Goal: Task Accomplishment & Management: Manage account settings

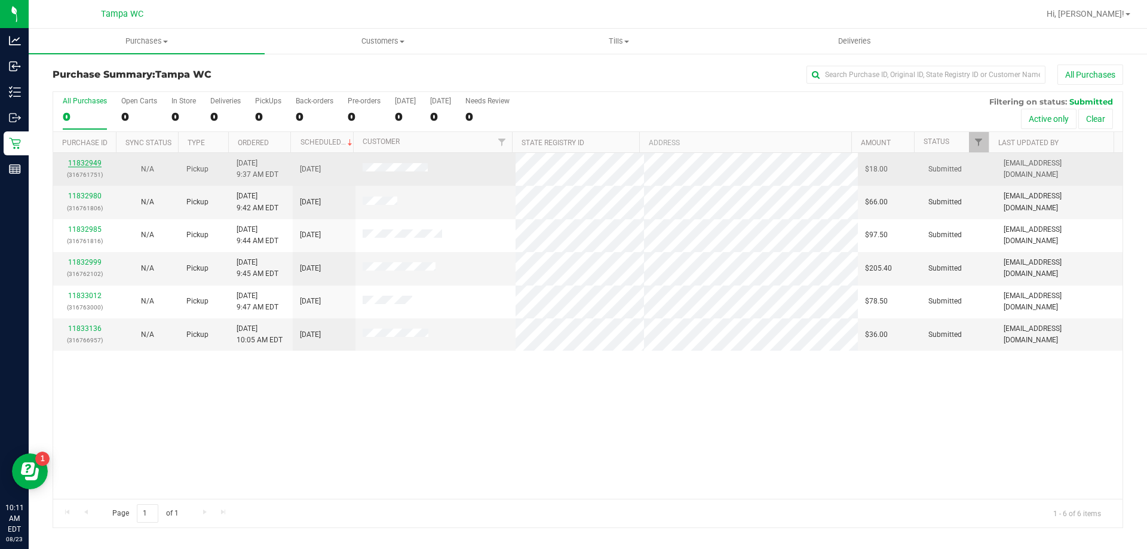
click at [85, 162] on link "11832949" at bounding box center [84, 163] width 33 height 8
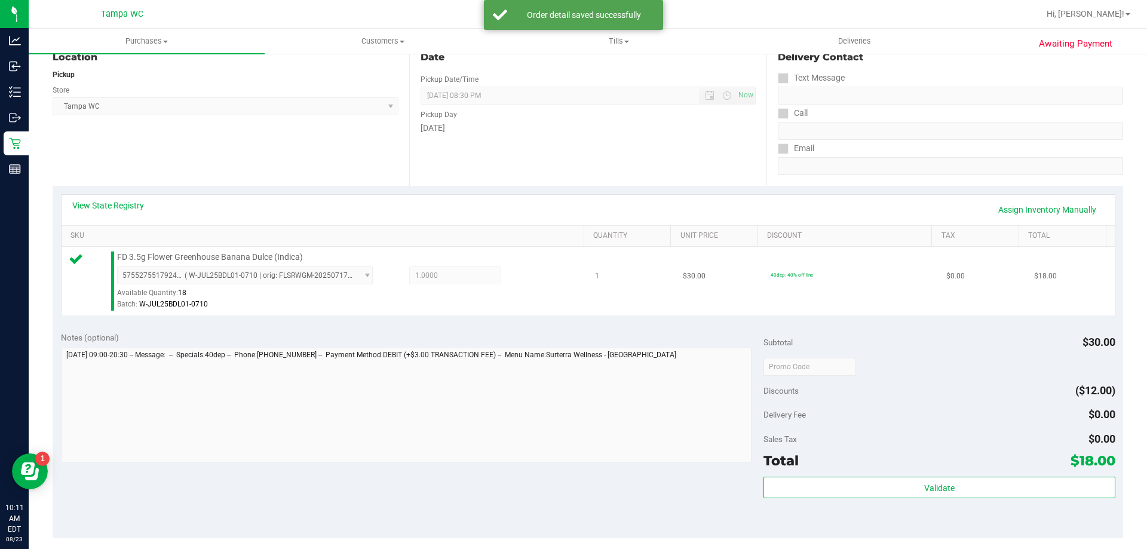
scroll to position [358, 0]
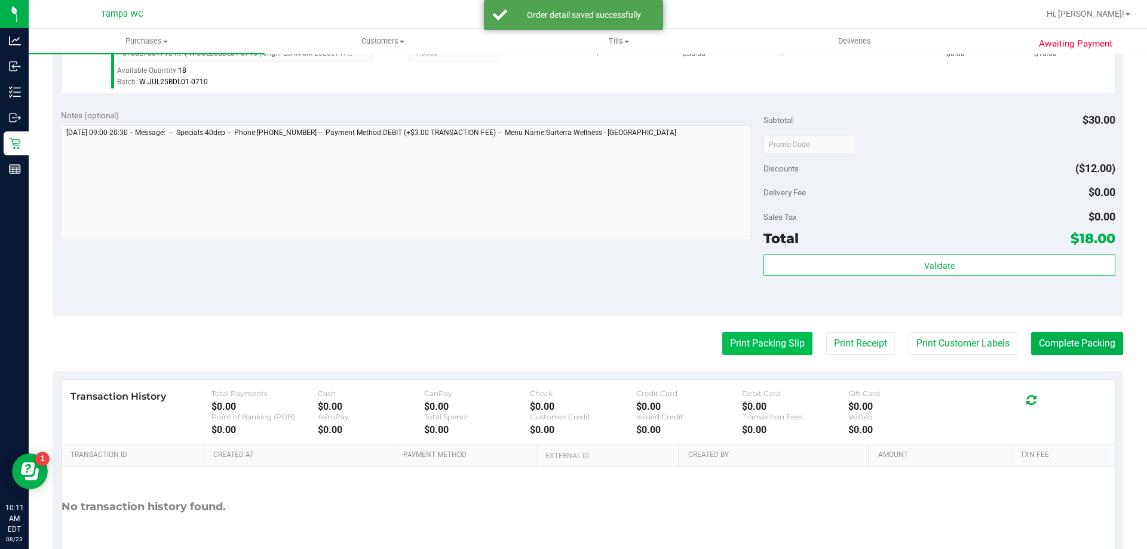
click at [798, 348] on button "Print Packing Slip" at bounding box center [767, 343] width 90 height 23
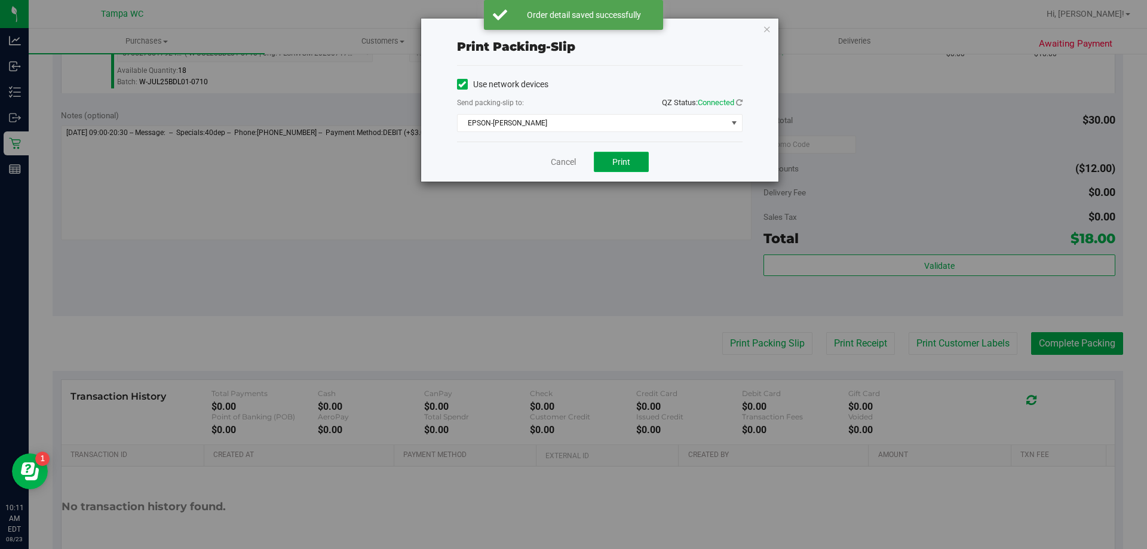
click at [610, 160] on button "Print" at bounding box center [621, 162] width 55 height 20
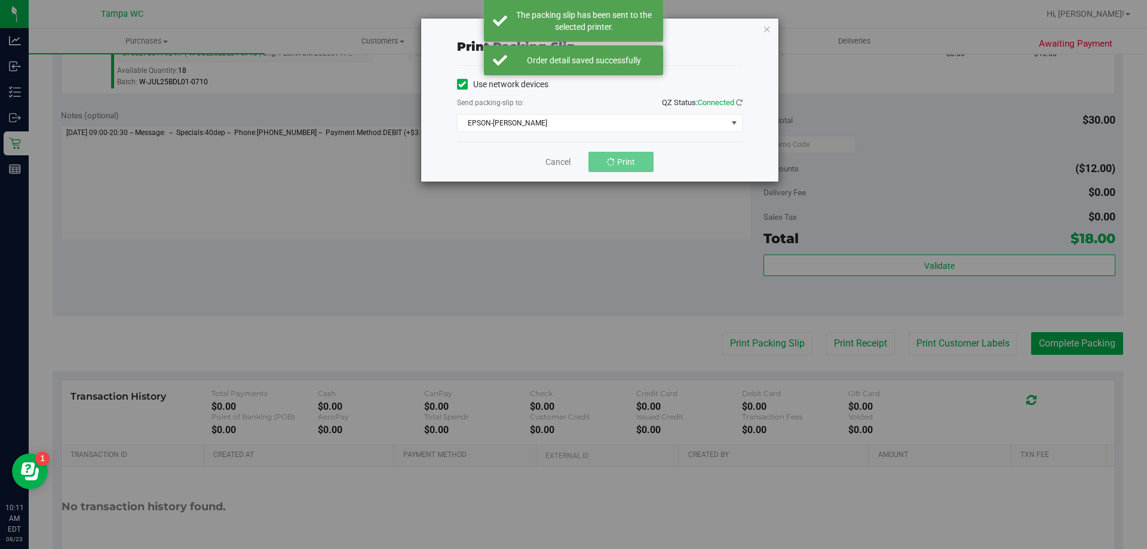
click at [880, 268] on div "Print packing-slip Use network devices Send packing-slip to: QZ Status: Connect…" at bounding box center [577, 274] width 1155 height 549
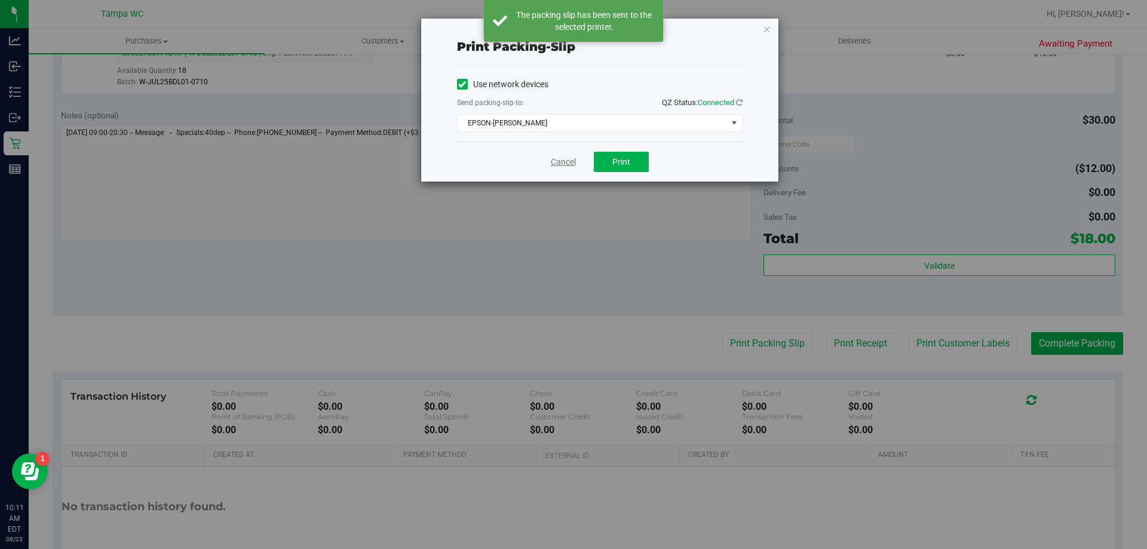
click at [558, 164] on link "Cancel" at bounding box center [563, 162] width 25 height 13
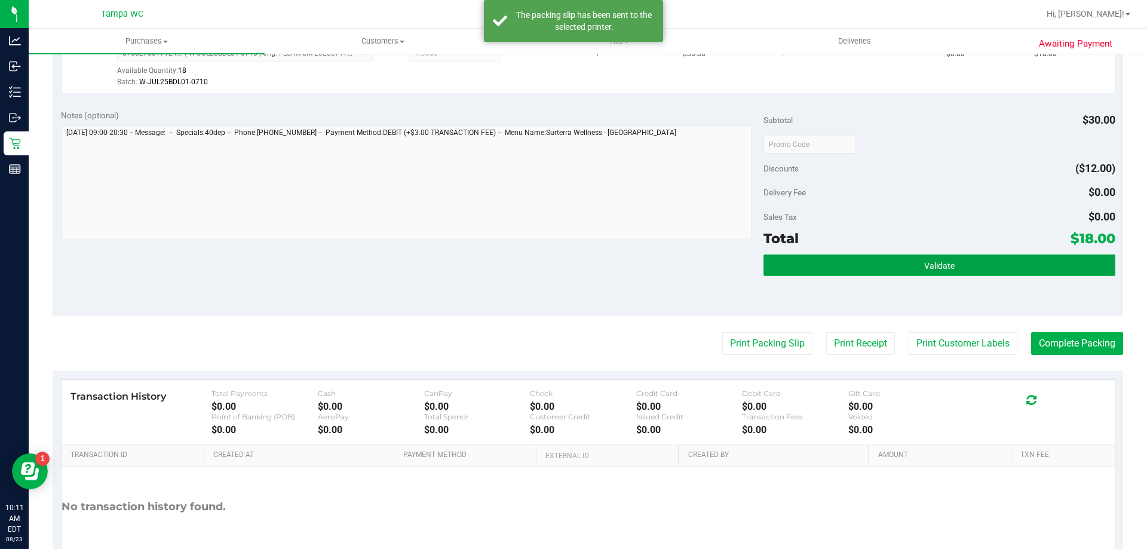
click at [806, 263] on button "Validate" at bounding box center [938, 264] width 351 height 21
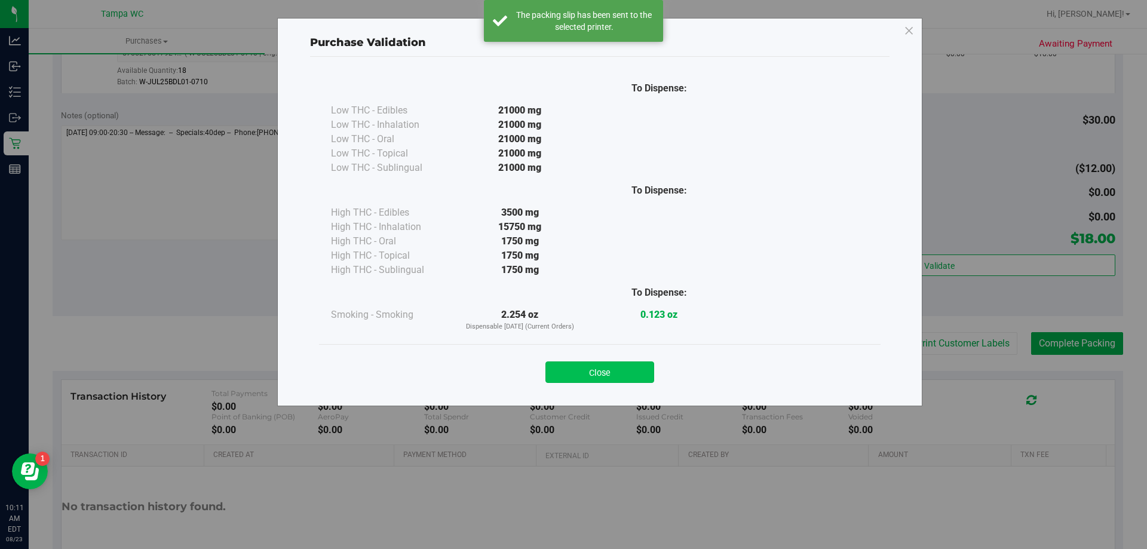
click at [599, 371] on button "Close" at bounding box center [599, 371] width 109 height 21
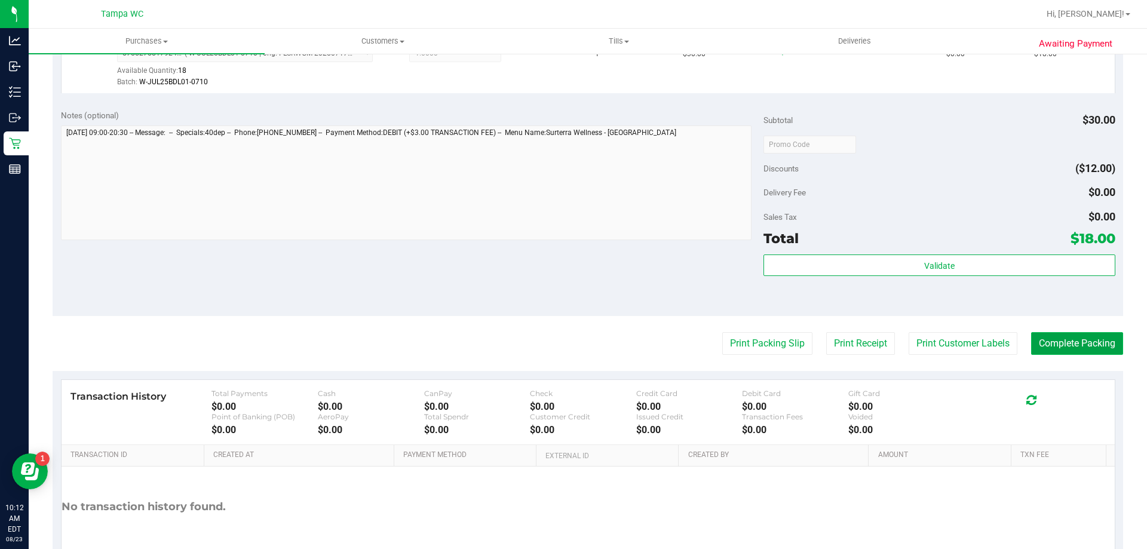
click at [1049, 348] on button "Complete Packing" at bounding box center [1077, 343] width 92 height 23
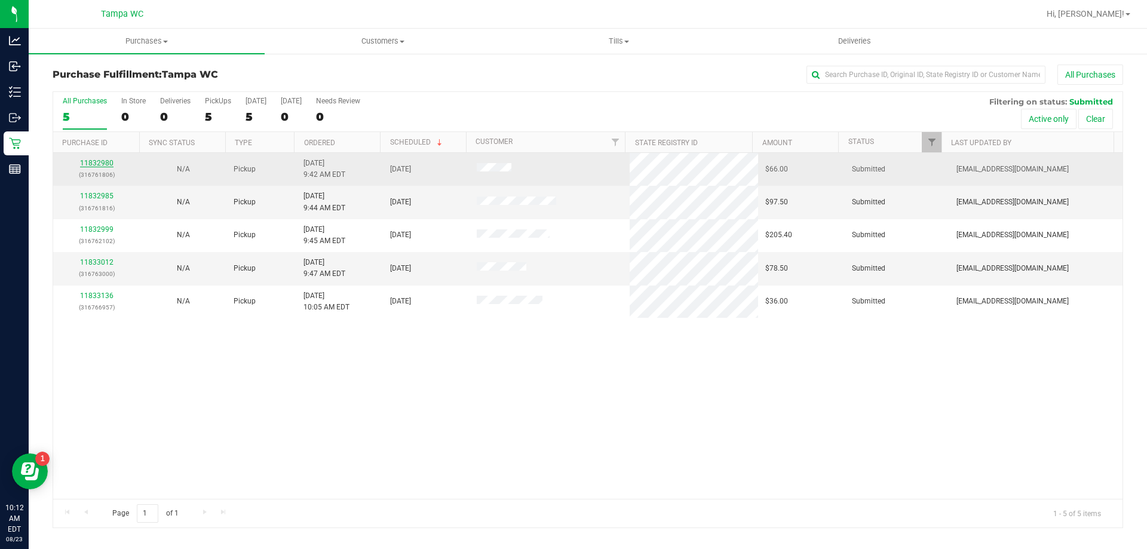
click at [90, 159] on link "11832980" at bounding box center [96, 163] width 33 height 8
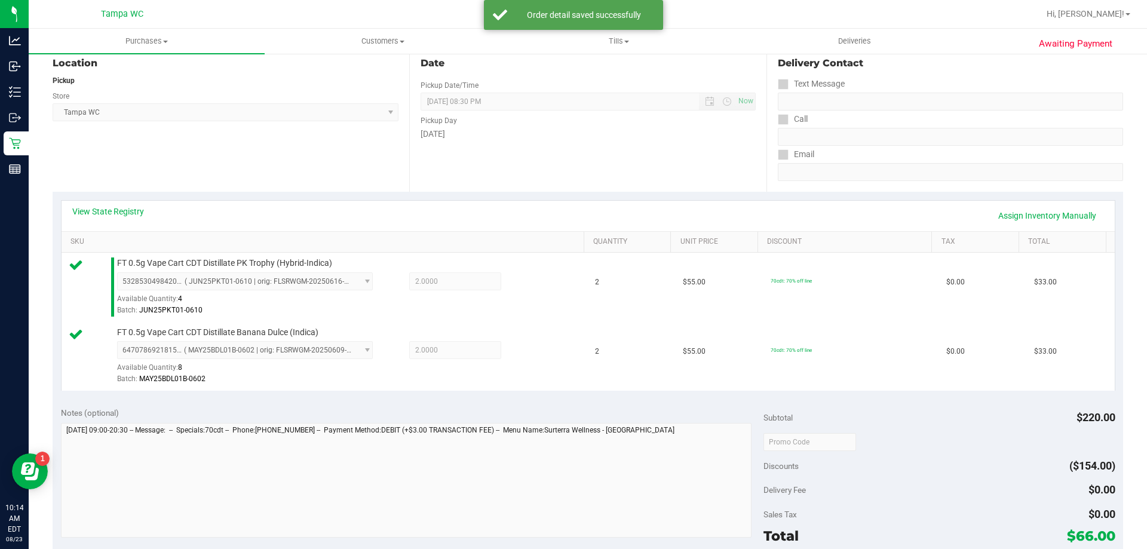
scroll to position [299, 0]
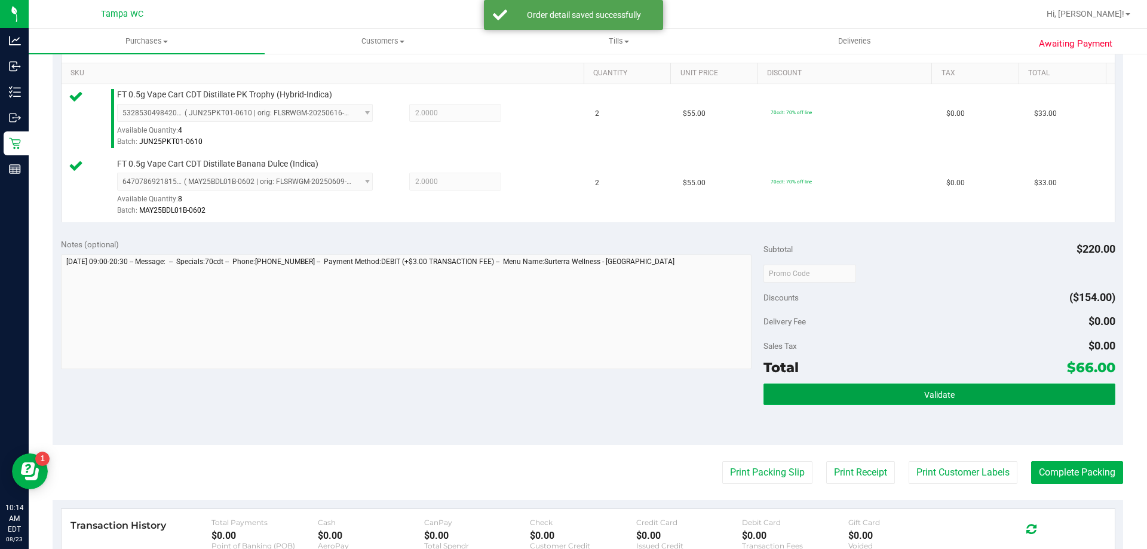
click at [835, 385] on button "Validate" at bounding box center [938, 393] width 351 height 21
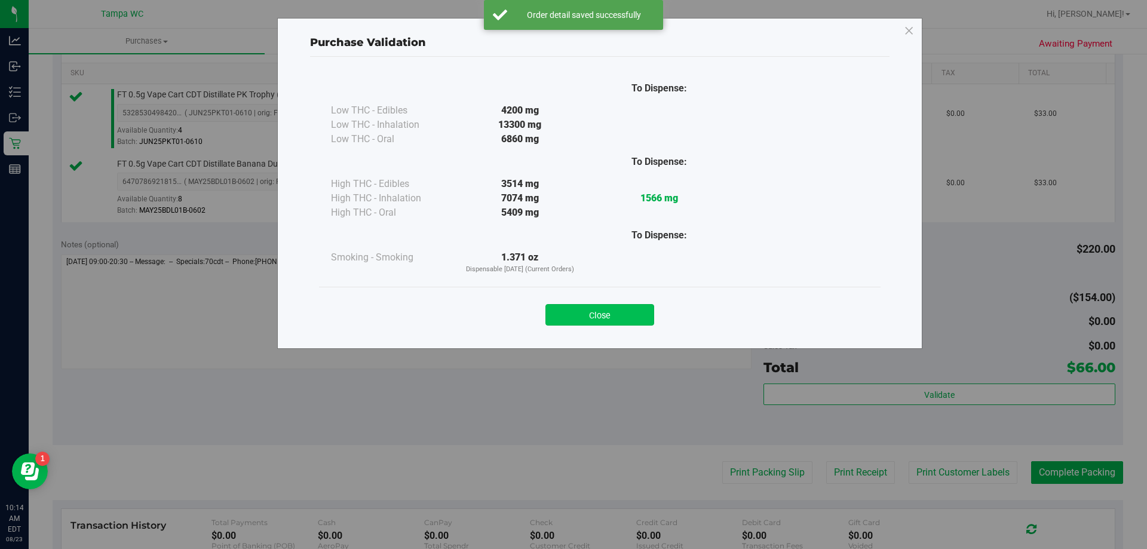
click at [603, 310] on button "Close" at bounding box center [599, 314] width 109 height 21
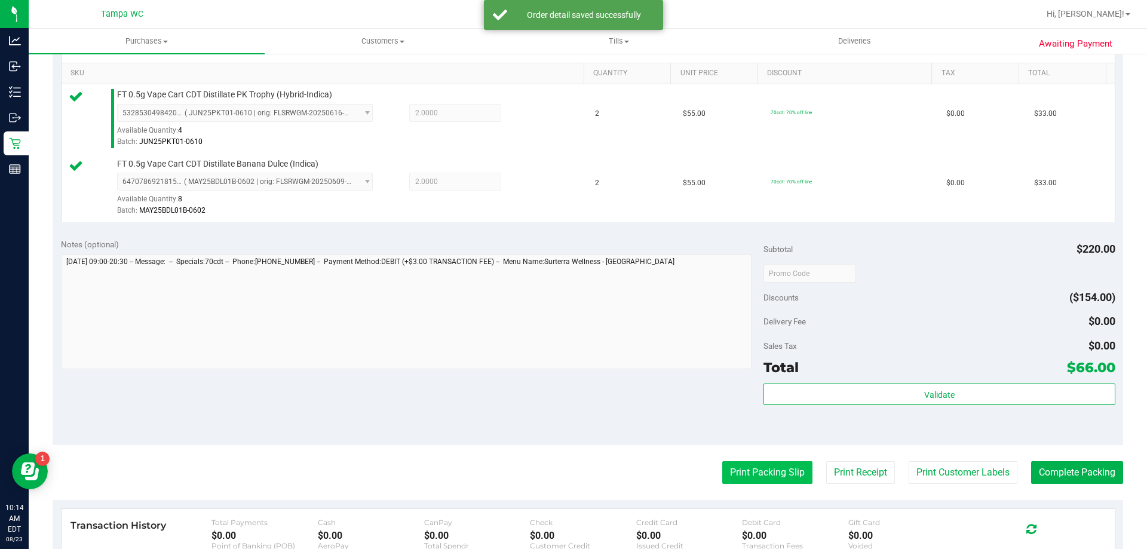
click at [752, 465] on button "Print Packing Slip" at bounding box center [767, 472] width 90 height 23
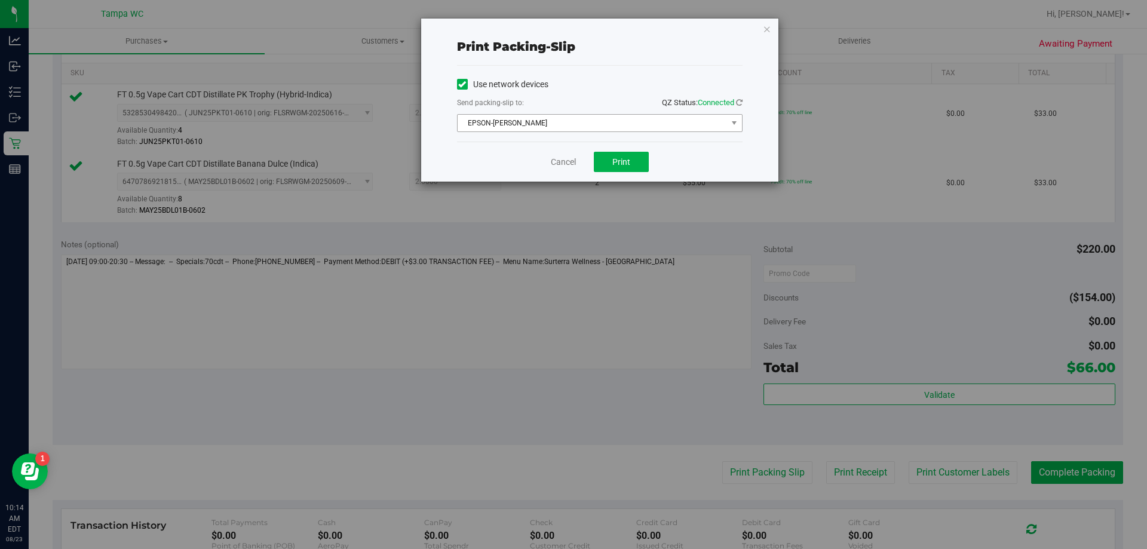
click at [661, 124] on span "EPSON-[PERSON_NAME]" at bounding box center [591, 123] width 269 height 17
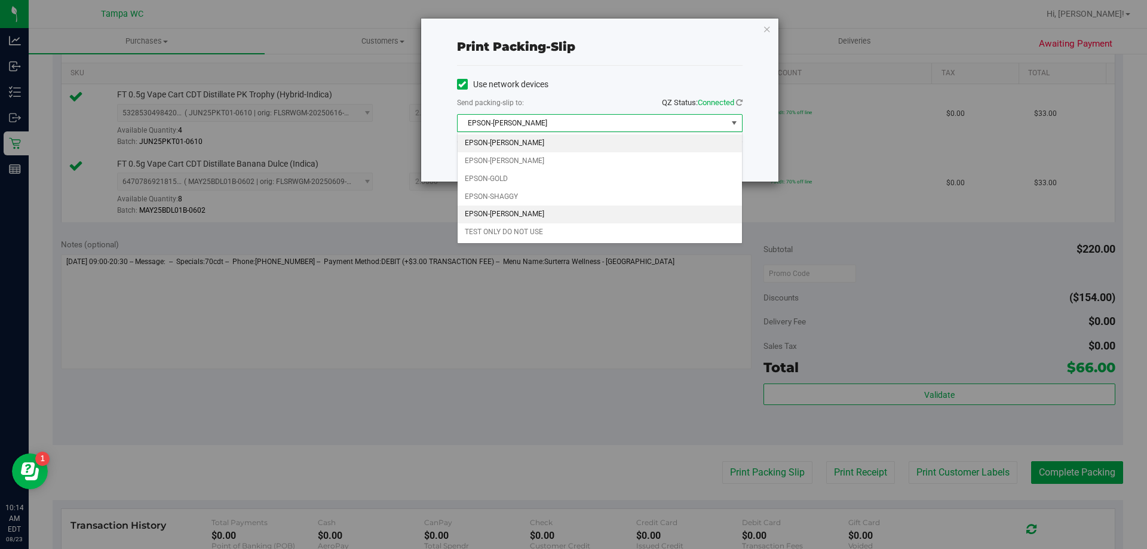
click at [605, 213] on li "EPSON-[PERSON_NAME]" at bounding box center [599, 214] width 284 height 18
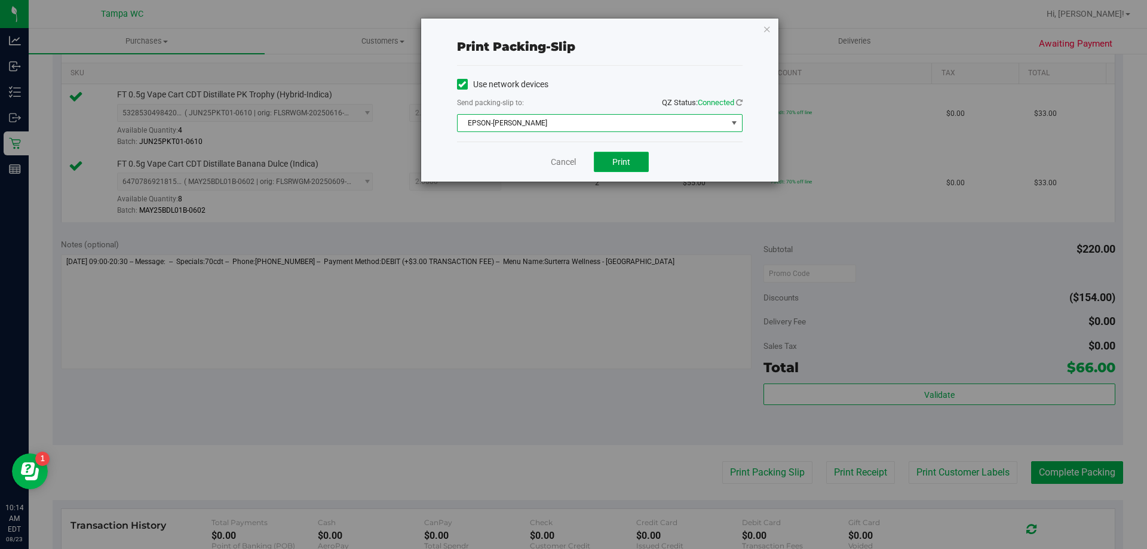
click at [625, 170] on button "Print" at bounding box center [621, 162] width 55 height 20
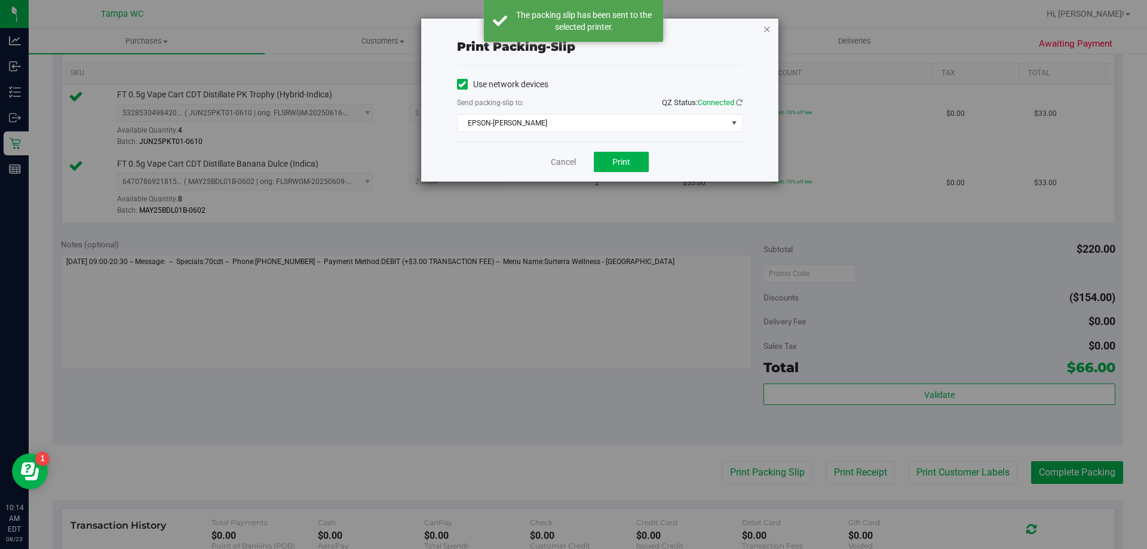
click at [766, 27] on icon "button" at bounding box center [767, 28] width 8 height 14
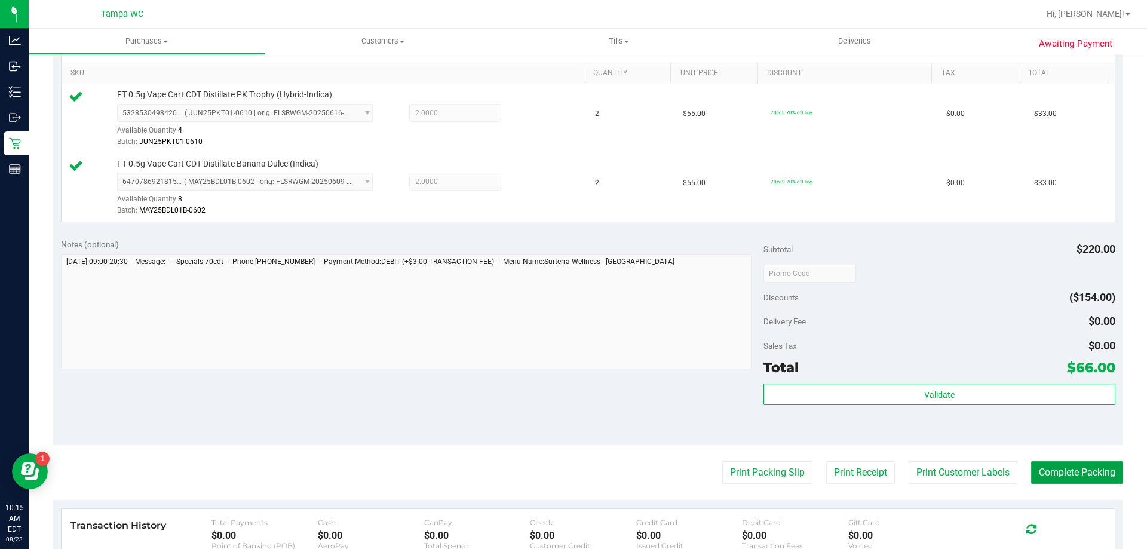
click at [1094, 475] on button "Complete Packing" at bounding box center [1077, 472] width 92 height 23
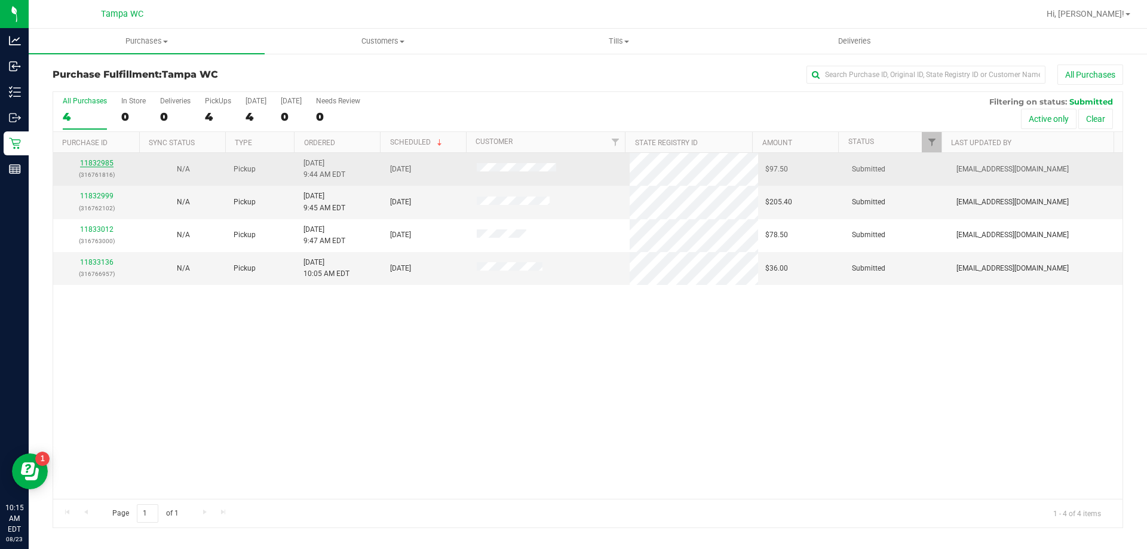
click at [101, 159] on link "11832985" at bounding box center [96, 163] width 33 height 8
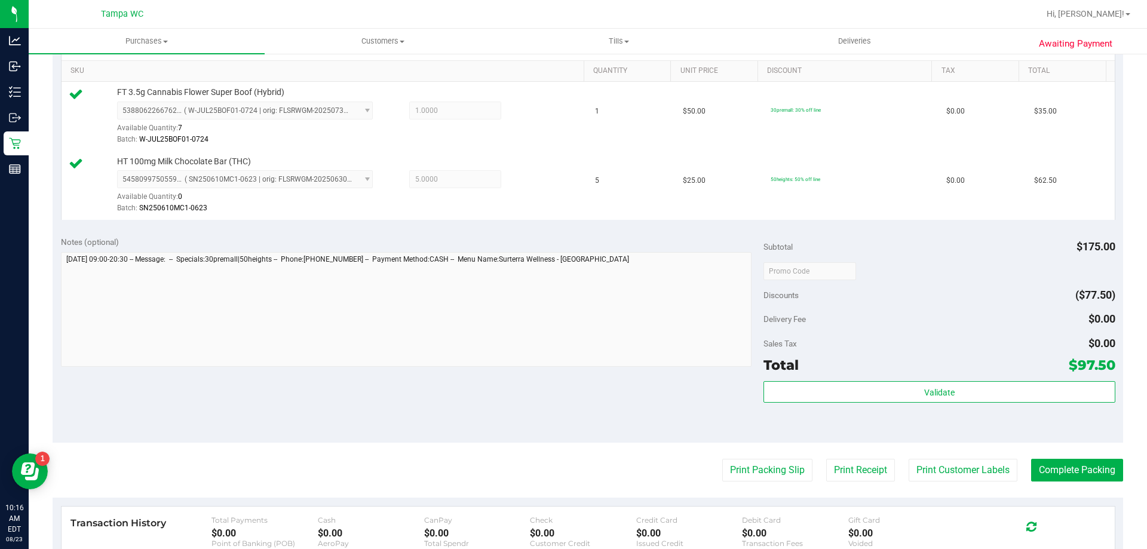
scroll to position [358, 0]
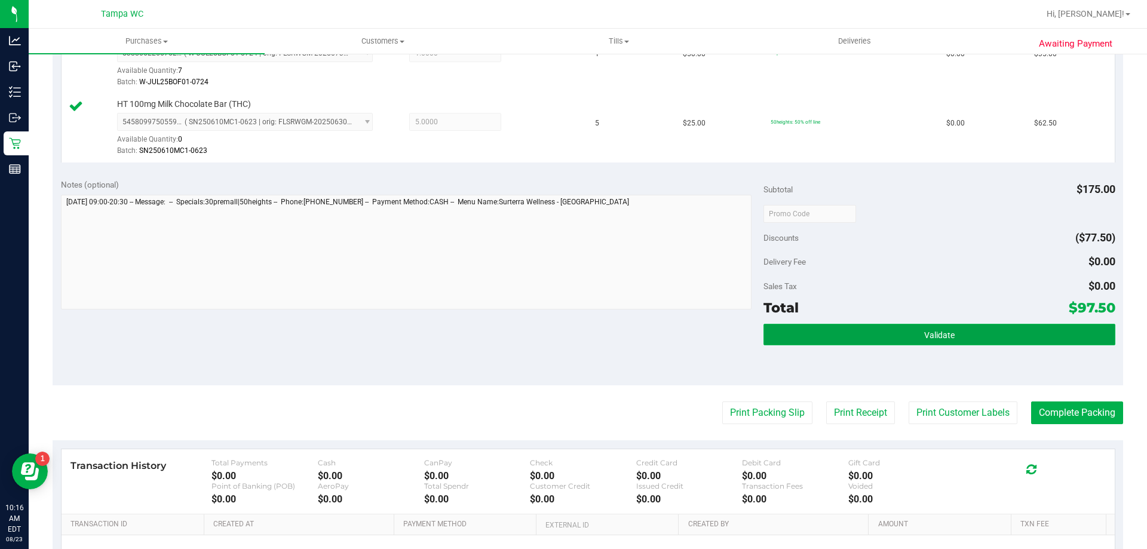
click at [1019, 326] on button "Validate" at bounding box center [938, 334] width 351 height 21
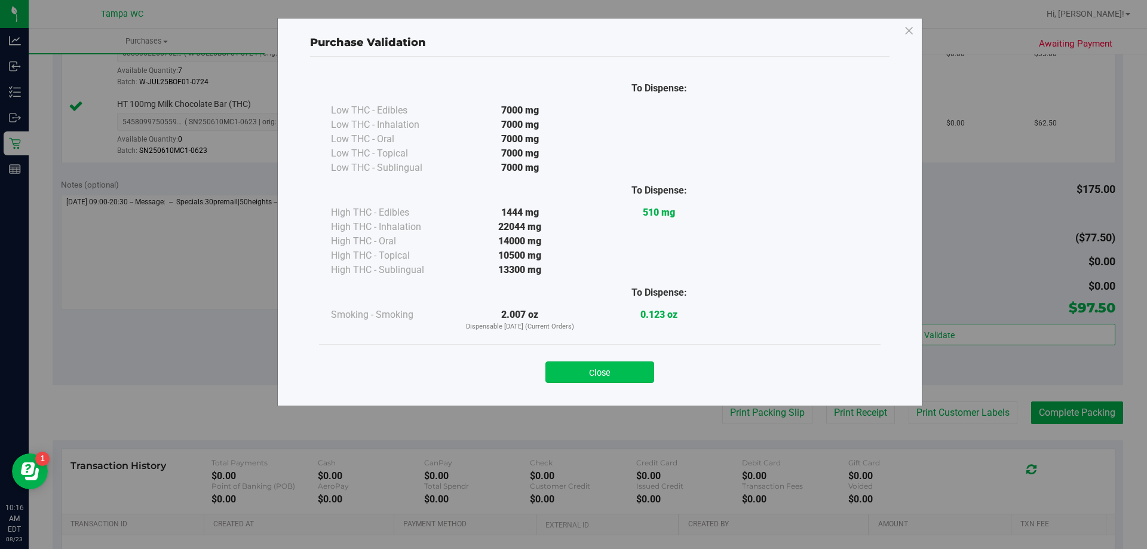
click at [641, 374] on button "Close" at bounding box center [599, 371] width 109 height 21
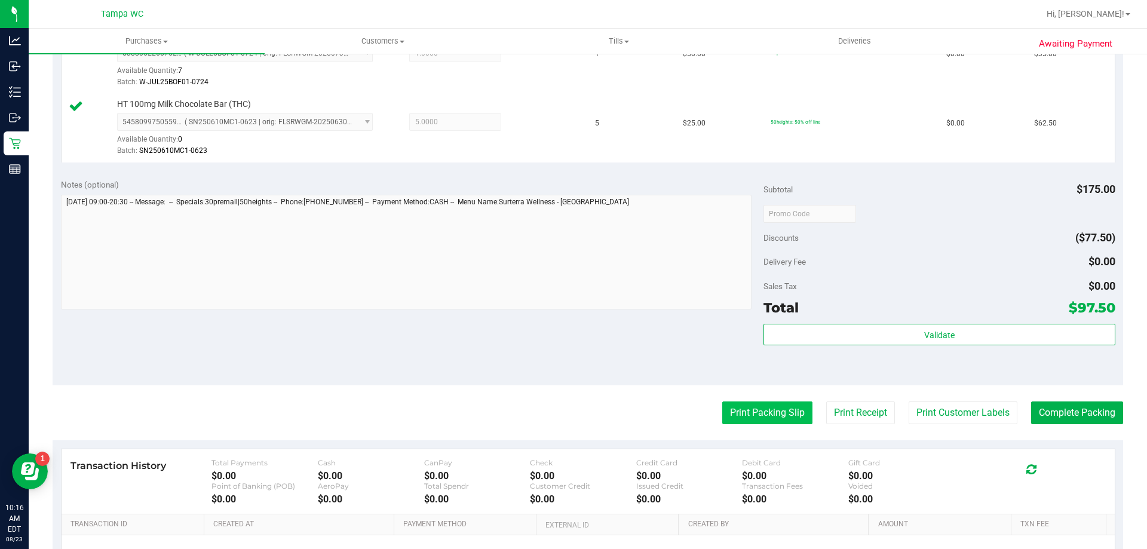
click at [772, 413] on button "Print Packing Slip" at bounding box center [767, 412] width 90 height 23
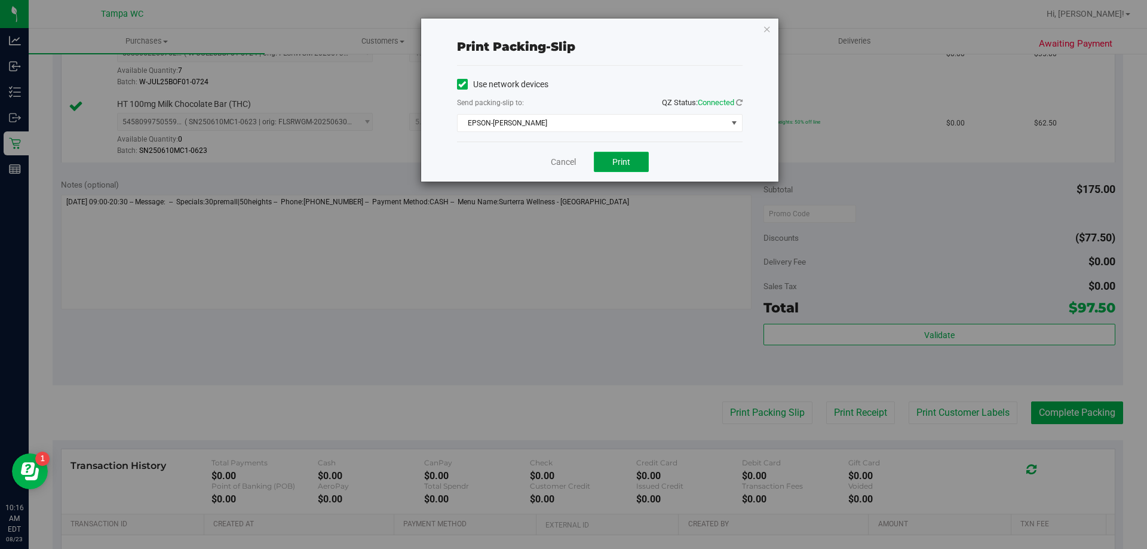
click at [631, 153] on button "Print" at bounding box center [621, 162] width 55 height 20
click at [632, 166] on button "Print" at bounding box center [621, 162] width 55 height 20
click at [567, 161] on link "Cancel" at bounding box center [563, 162] width 25 height 13
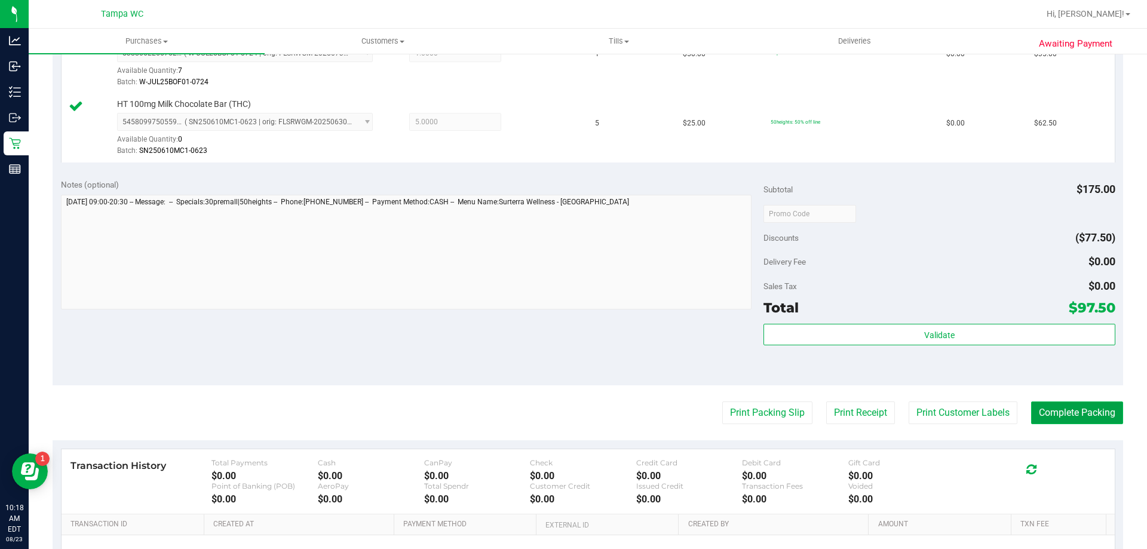
click at [1055, 412] on button "Complete Packing" at bounding box center [1077, 412] width 92 height 23
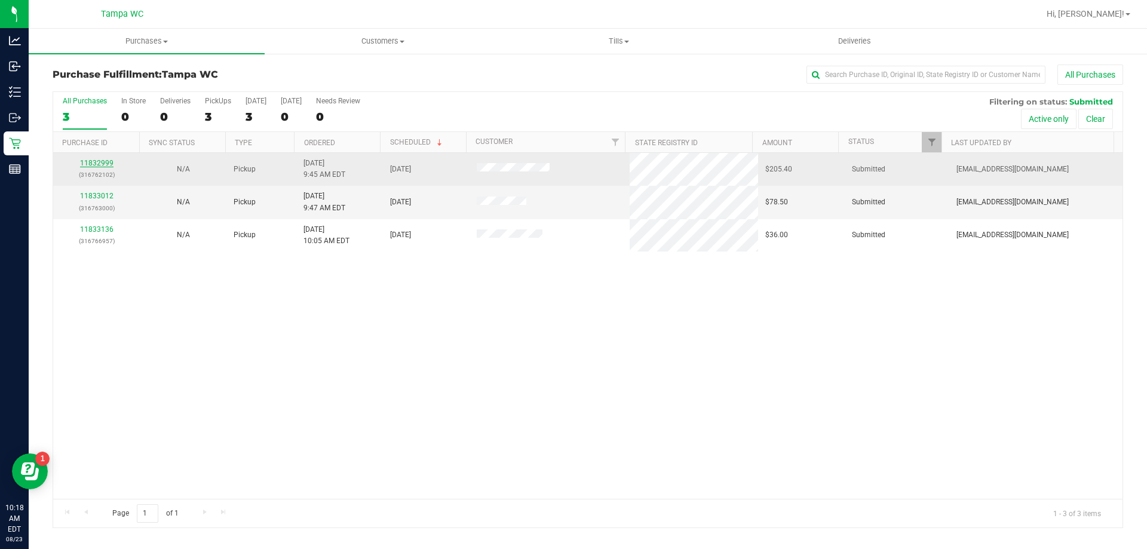
click at [99, 164] on link "11832999" at bounding box center [96, 163] width 33 height 8
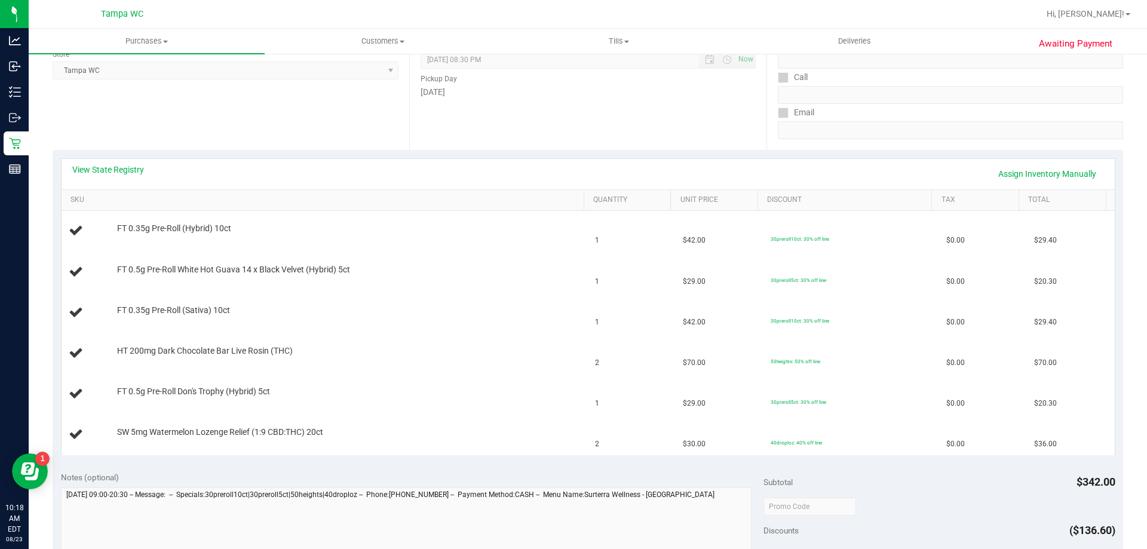
scroll to position [179, 0]
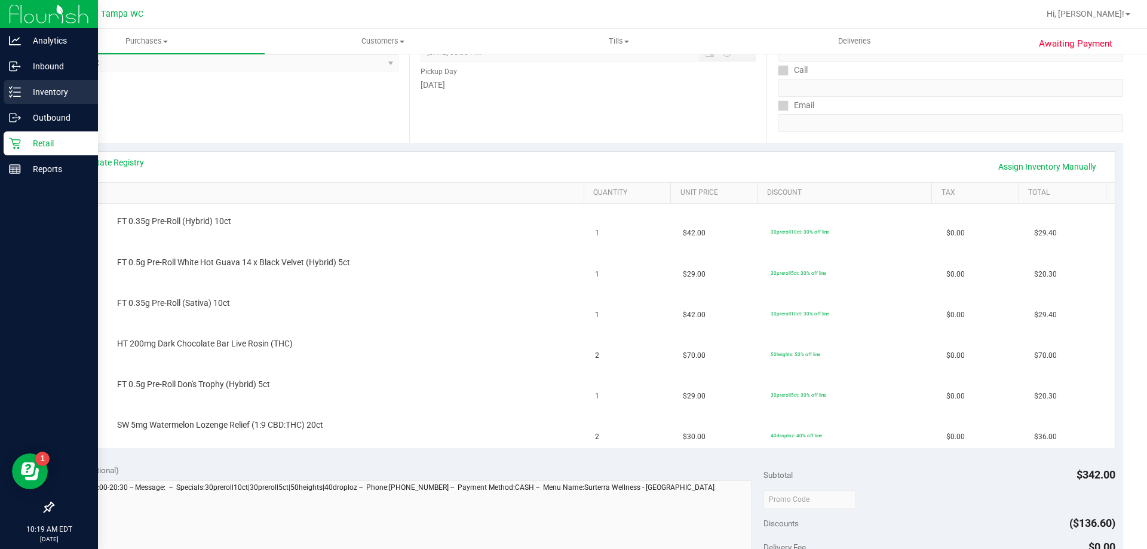
click at [29, 88] on p "Inventory" at bounding box center [57, 92] width 72 height 14
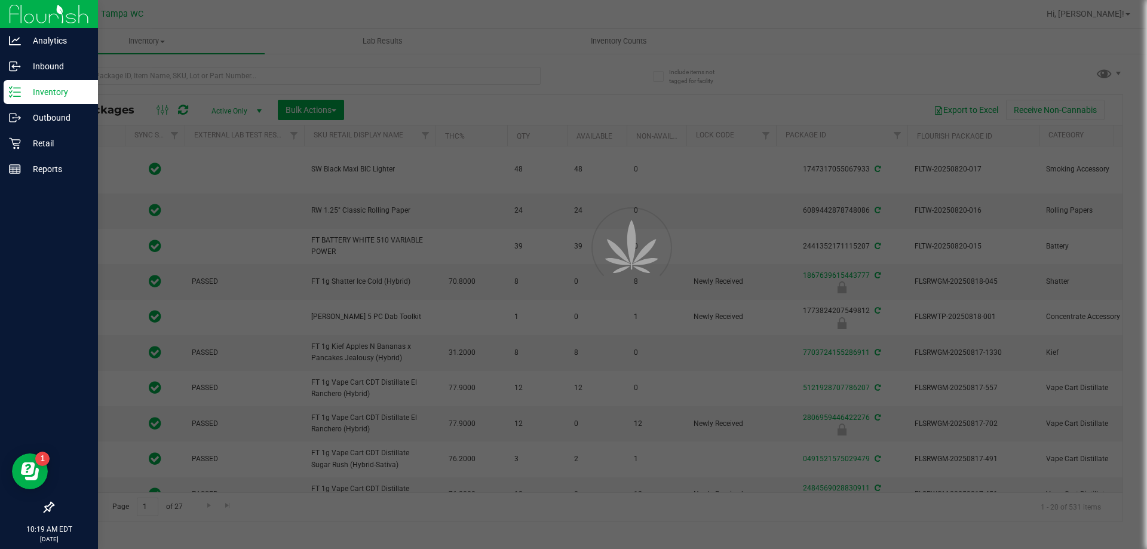
type input "[DATE]"
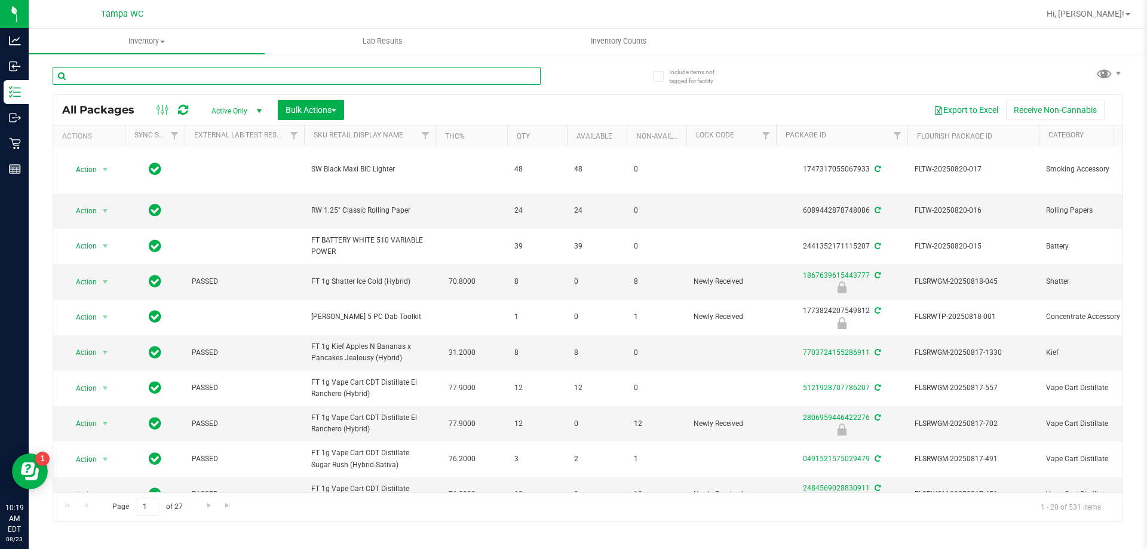
click at [124, 70] on input "text" at bounding box center [297, 76] width 488 height 18
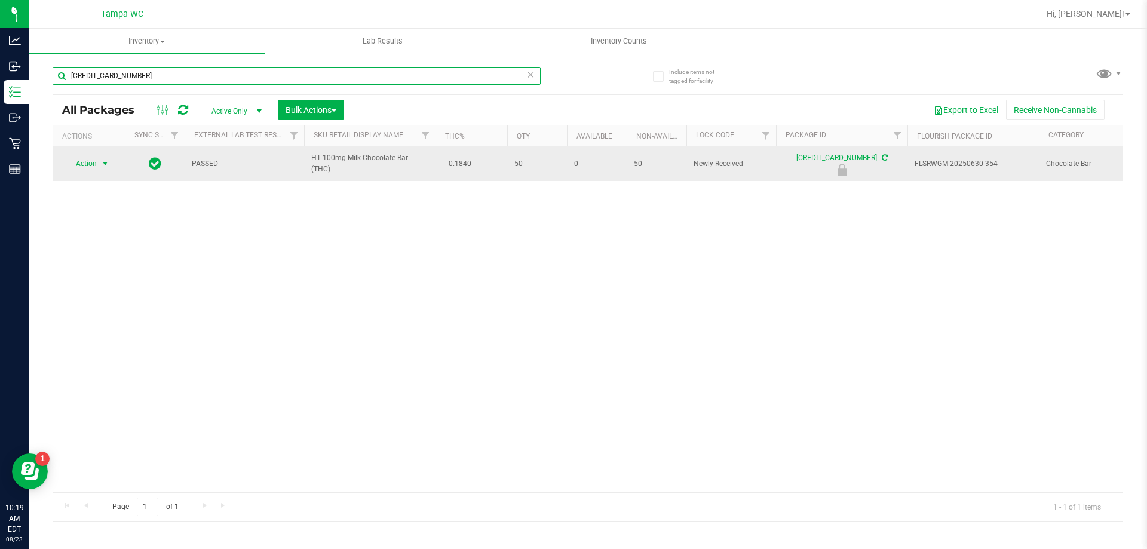
type input "[CREDIT_CARD_NUMBER]"
click at [82, 159] on span "Action" at bounding box center [81, 163] width 32 height 17
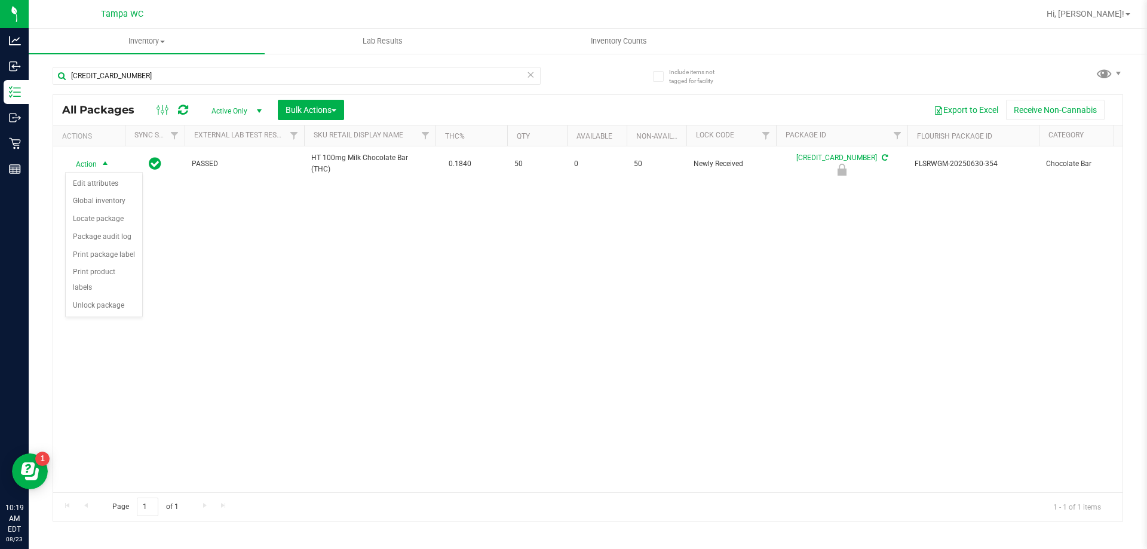
click at [227, 223] on div "Action Action Edit attributes Global inventory Locate package Package audit log…" at bounding box center [587, 319] width 1069 height 346
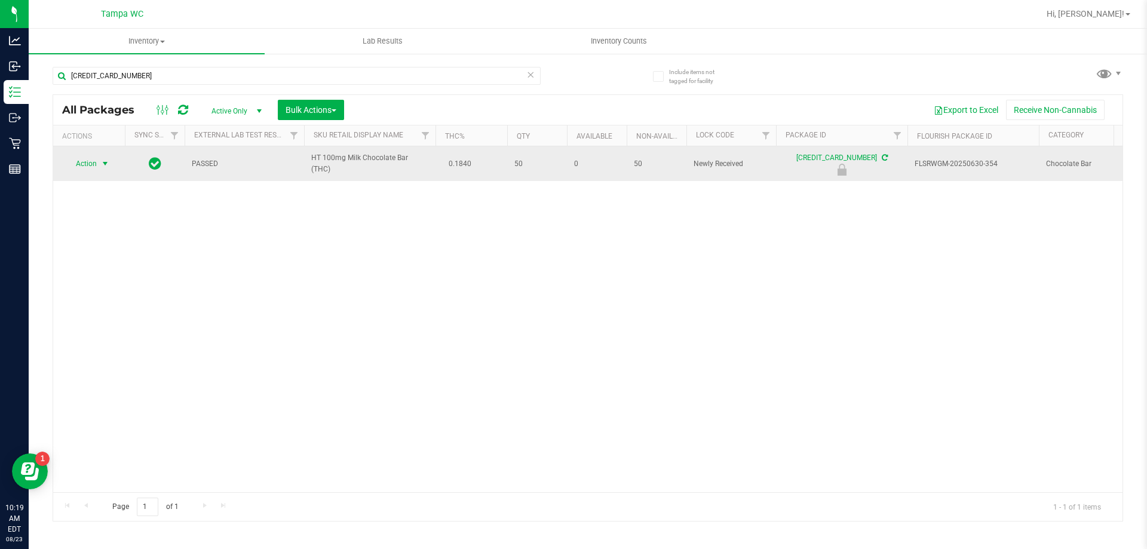
click at [79, 167] on span "Action" at bounding box center [81, 163] width 32 height 17
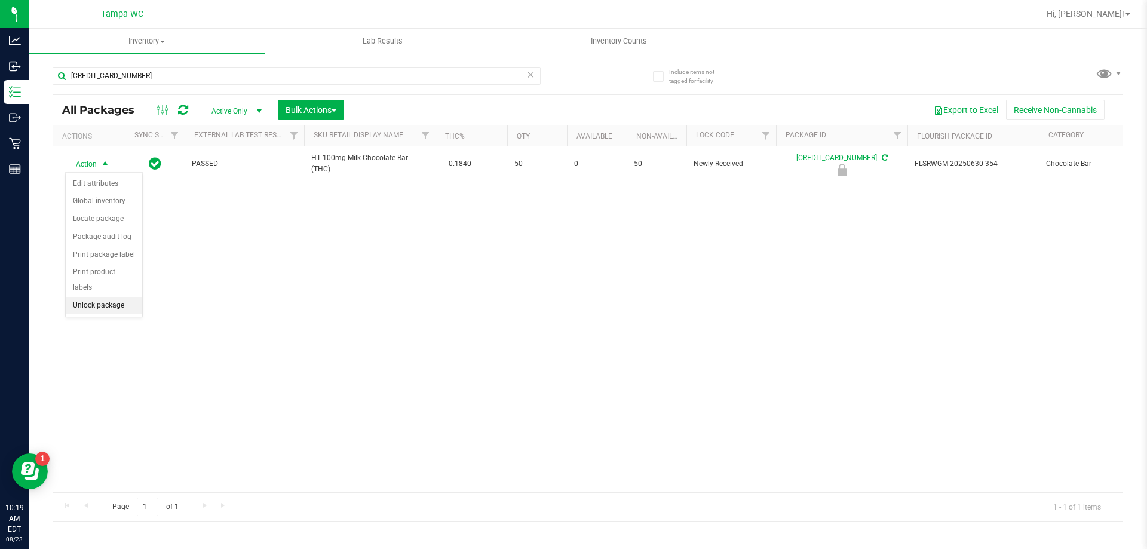
click at [90, 297] on li "Unlock package" at bounding box center [104, 306] width 76 height 18
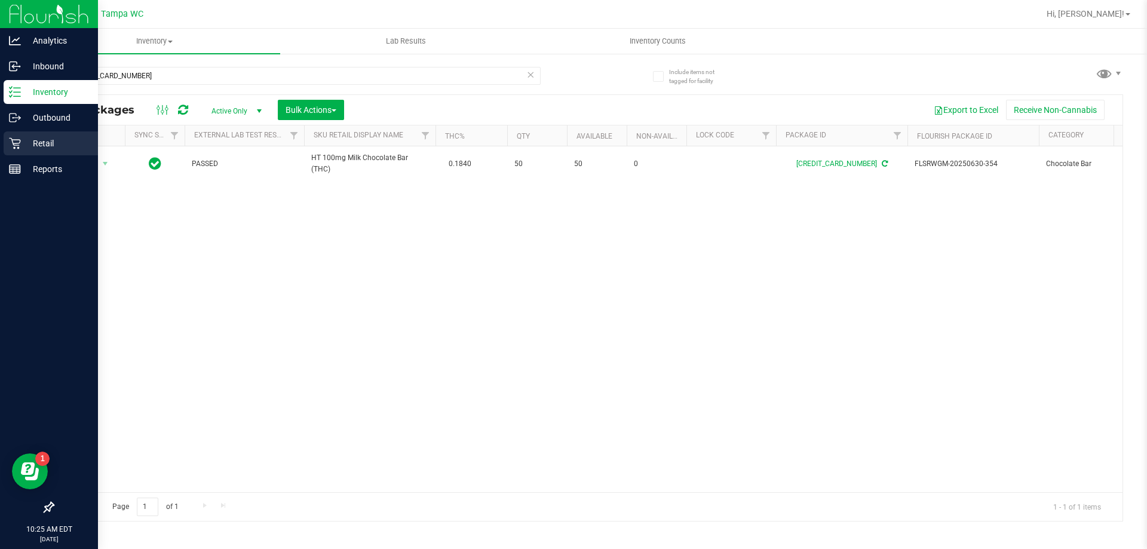
click at [28, 146] on p "Retail" at bounding box center [57, 143] width 72 height 14
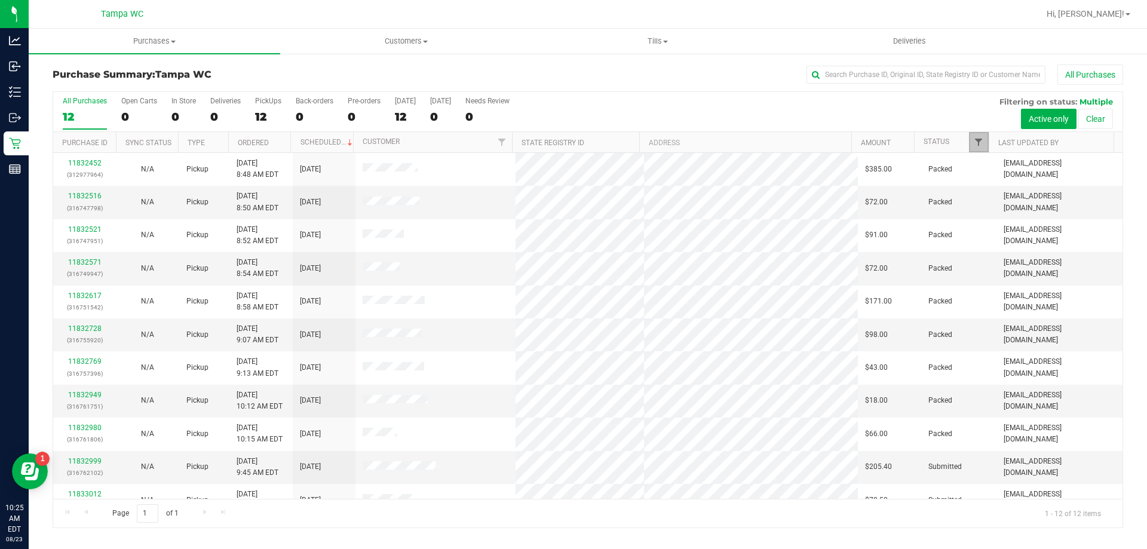
click at [980, 146] on span "Filter" at bounding box center [978, 142] width 10 height 10
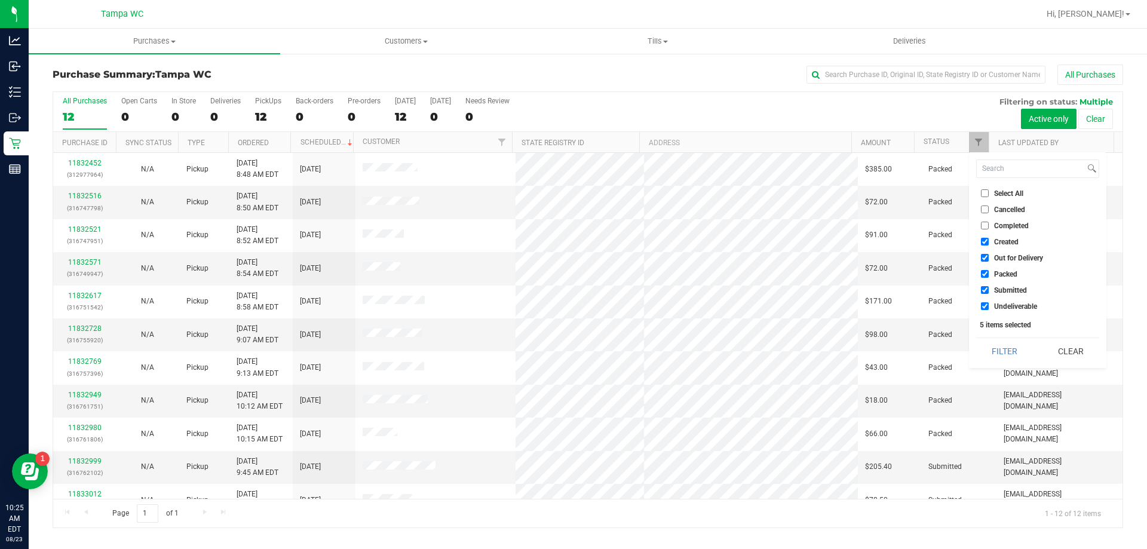
click at [998, 275] on span "Packed" at bounding box center [1005, 274] width 23 height 7
click at [988, 275] on input "Packed" at bounding box center [985, 274] width 8 height 8
checkbox input "false"
click at [1010, 255] on span "Out for Delivery" at bounding box center [1018, 257] width 49 height 7
click at [988, 255] on input "Out for Delivery" at bounding box center [985, 258] width 8 height 8
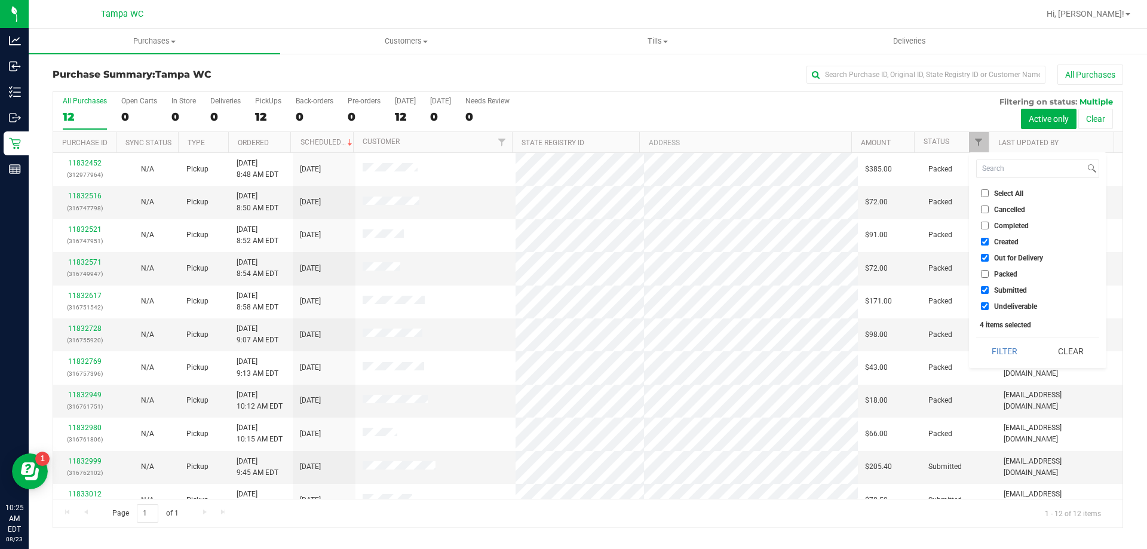
checkbox input "false"
click at [1011, 236] on li "Created" at bounding box center [1037, 241] width 123 height 13
click at [1010, 244] on span "Created" at bounding box center [1006, 241] width 24 height 7
click at [988, 244] on input "Created" at bounding box center [985, 242] width 8 height 8
checkbox input "false"
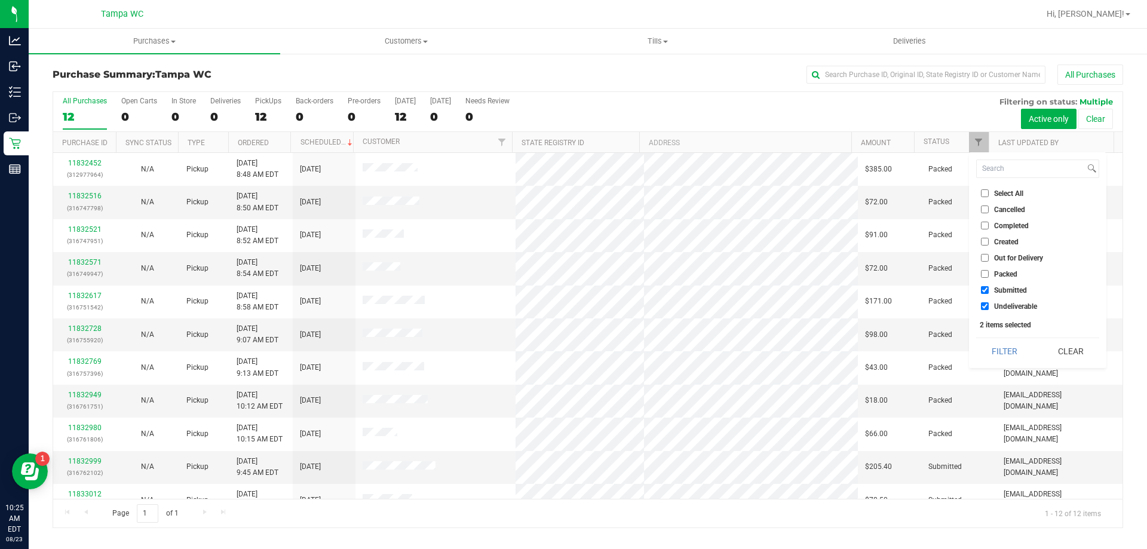
click at [1026, 328] on div "2 items selected" at bounding box center [1037, 325] width 116 height 8
click at [1028, 308] on span "Undeliverable" at bounding box center [1015, 306] width 43 height 7
click at [988, 308] on input "Undeliverable" at bounding box center [985, 306] width 8 height 8
checkbox input "false"
click at [997, 353] on button "Filter" at bounding box center [1004, 351] width 57 height 26
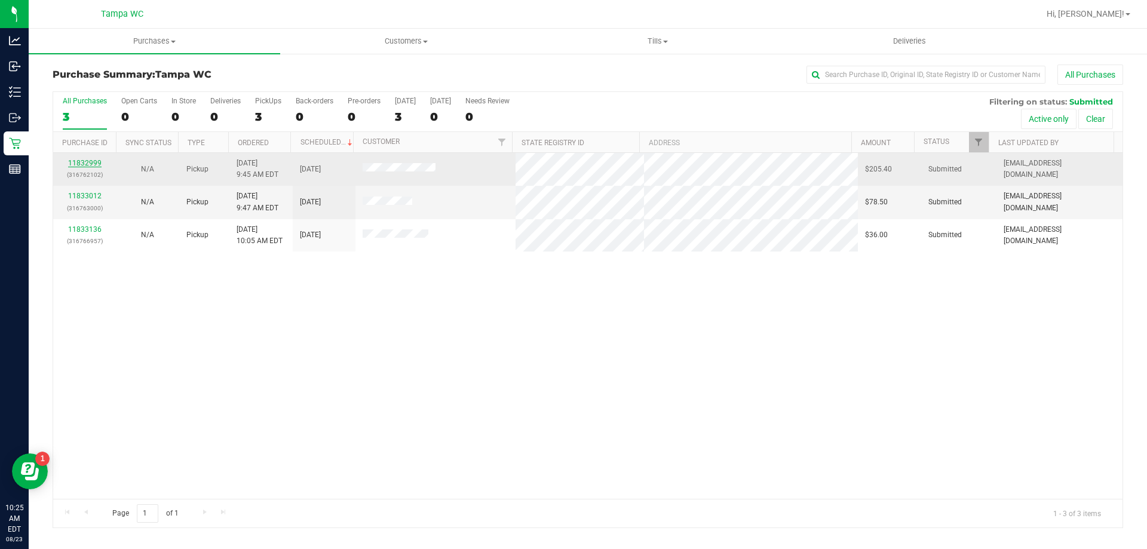
click at [80, 164] on link "11832999" at bounding box center [84, 163] width 33 height 8
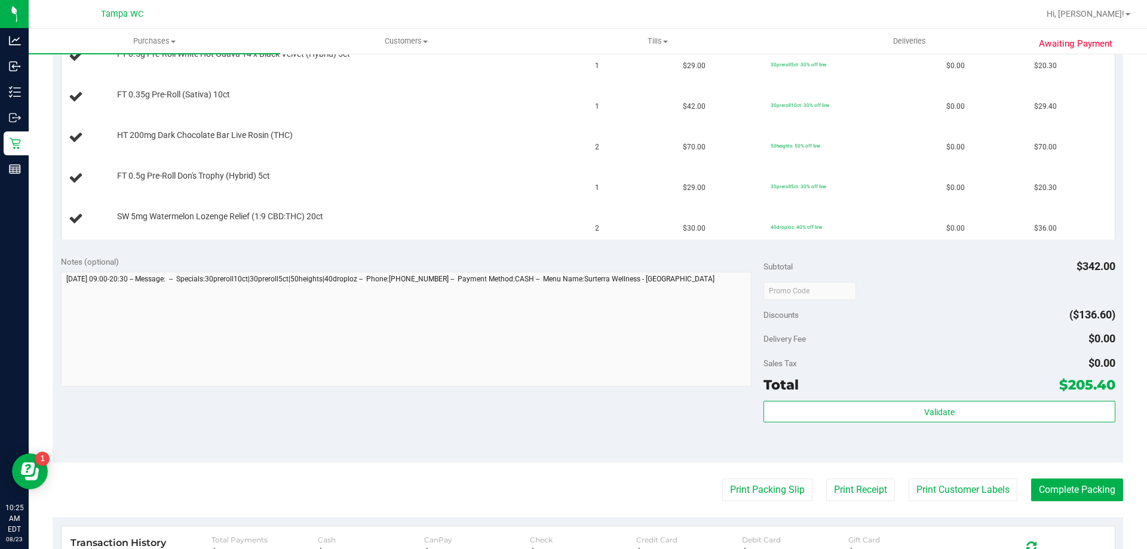
scroll to position [478, 0]
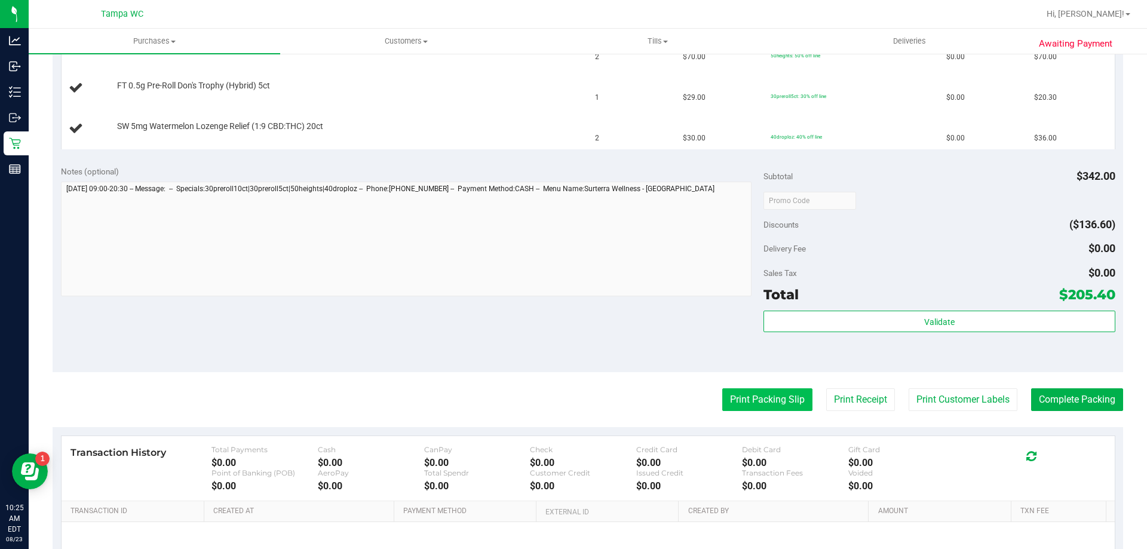
click at [761, 399] on button "Print Packing Slip" at bounding box center [767, 399] width 90 height 23
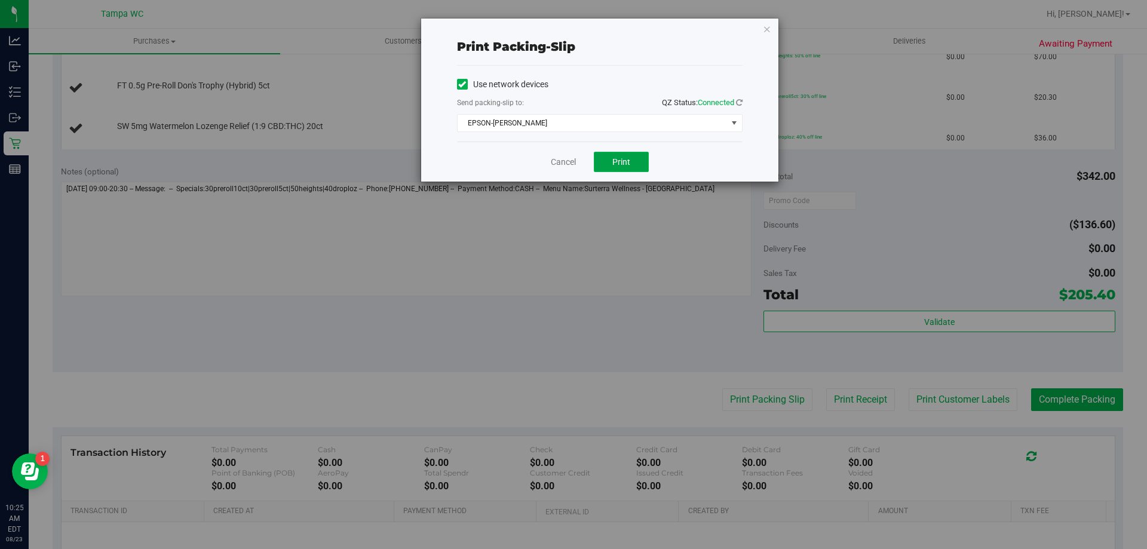
click at [633, 165] on button "Print" at bounding box center [621, 162] width 55 height 20
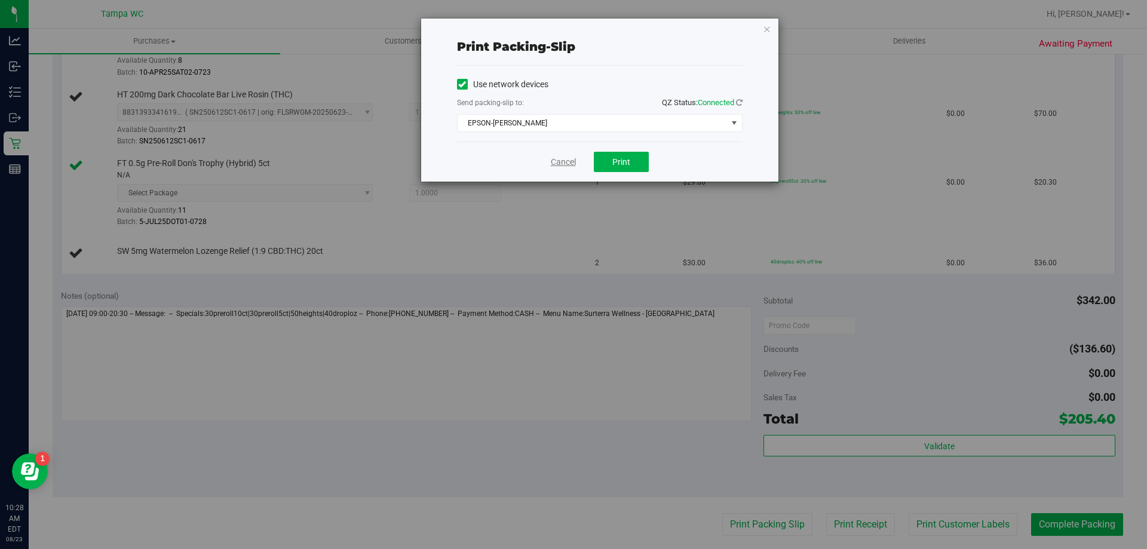
click at [566, 162] on link "Cancel" at bounding box center [563, 162] width 25 height 13
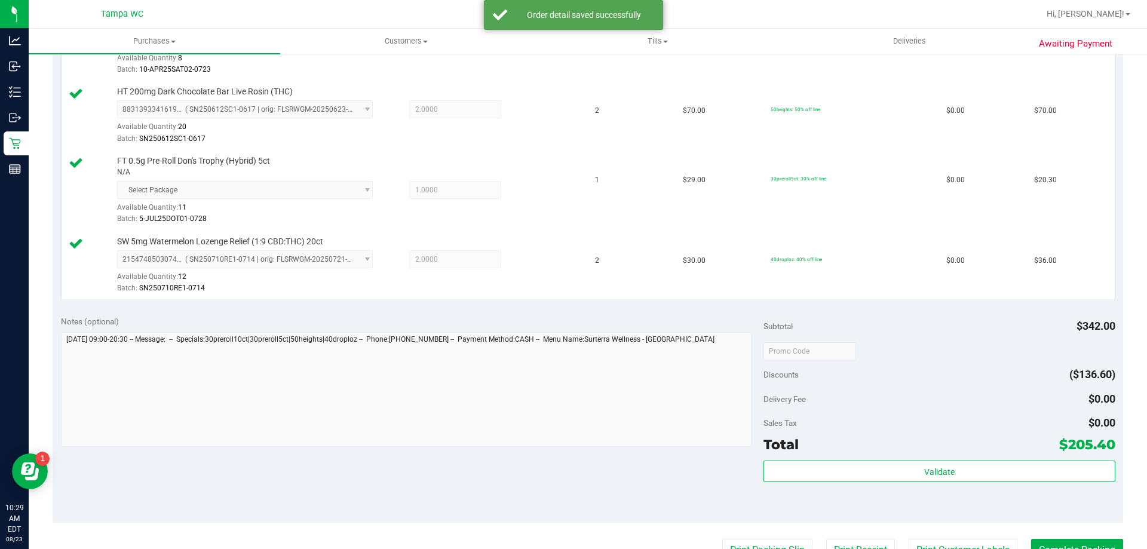
scroll to position [537, 0]
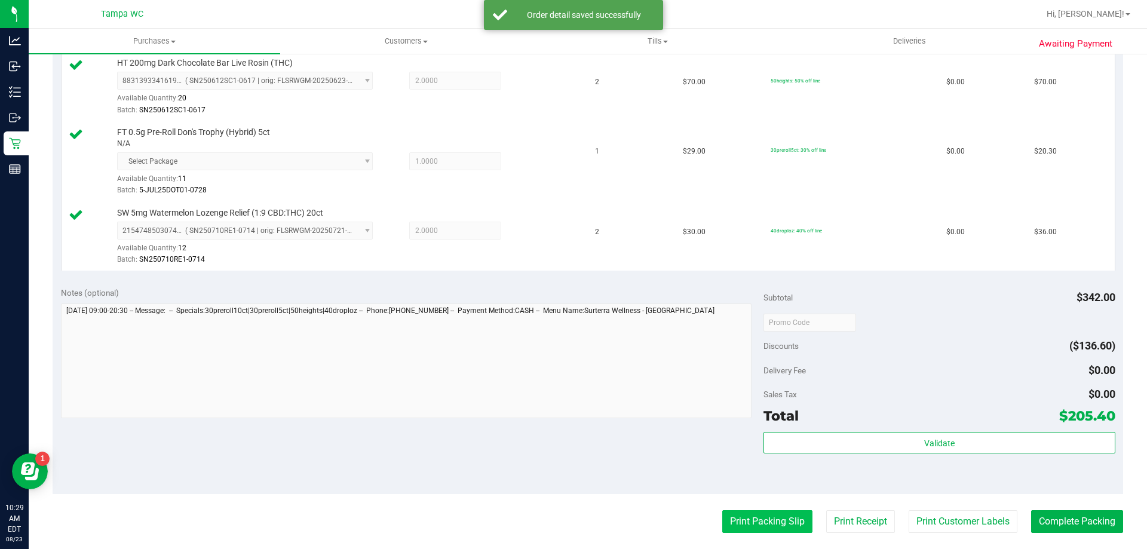
click at [776, 517] on button "Print Packing Slip" at bounding box center [767, 521] width 90 height 23
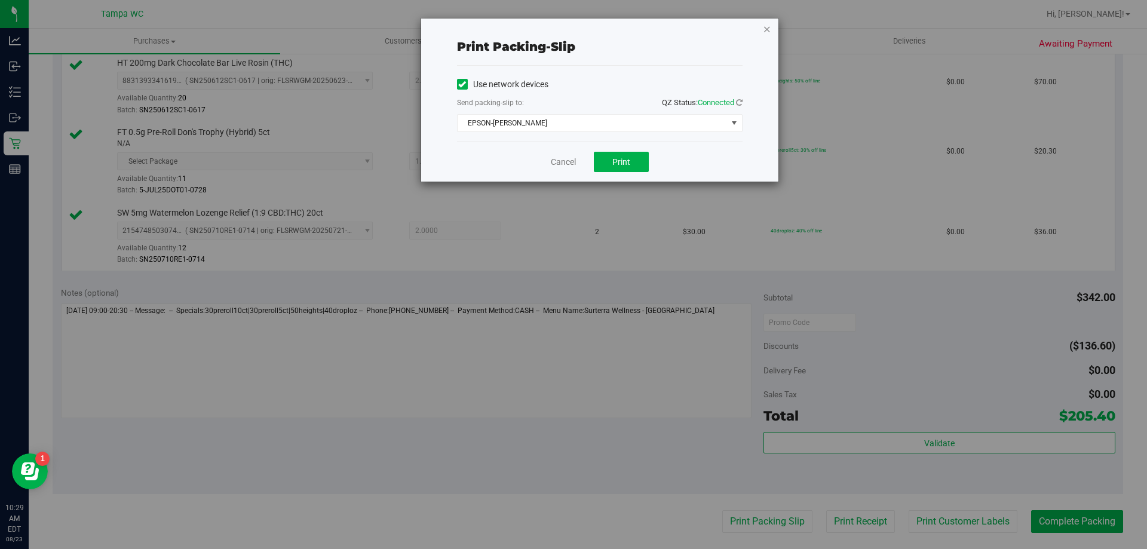
click at [769, 25] on icon "button" at bounding box center [767, 28] width 8 height 14
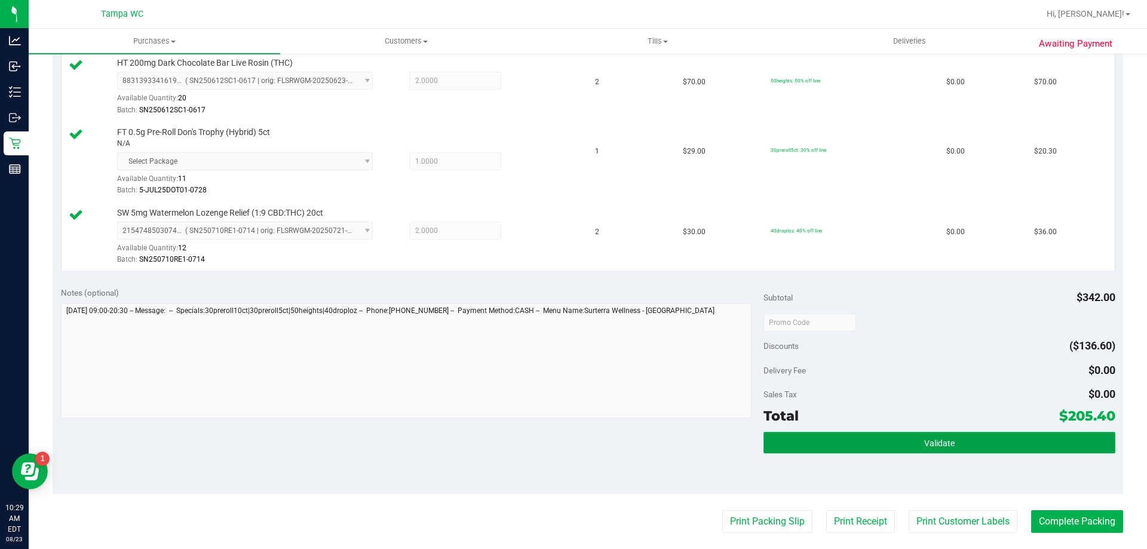
click at [862, 449] on button "Validate" at bounding box center [938, 442] width 351 height 21
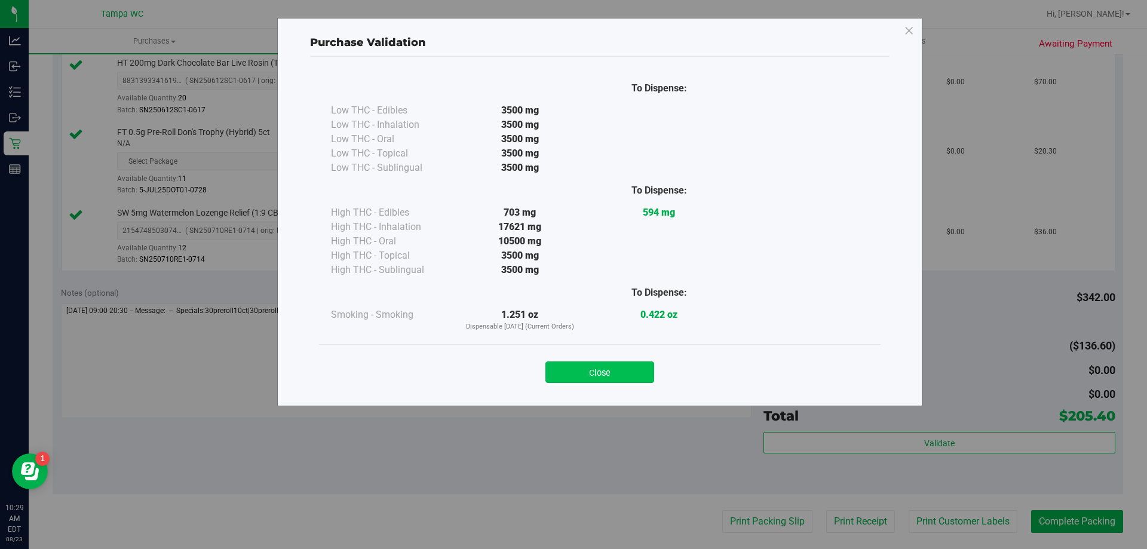
click at [632, 362] on button "Close" at bounding box center [599, 371] width 109 height 21
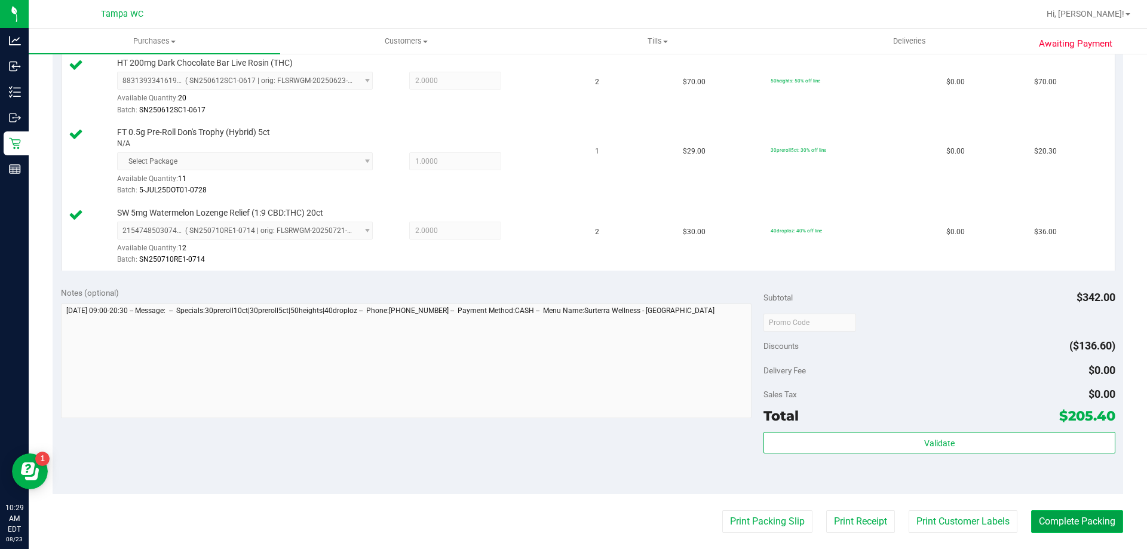
click at [1049, 519] on button "Complete Packing" at bounding box center [1077, 521] width 92 height 23
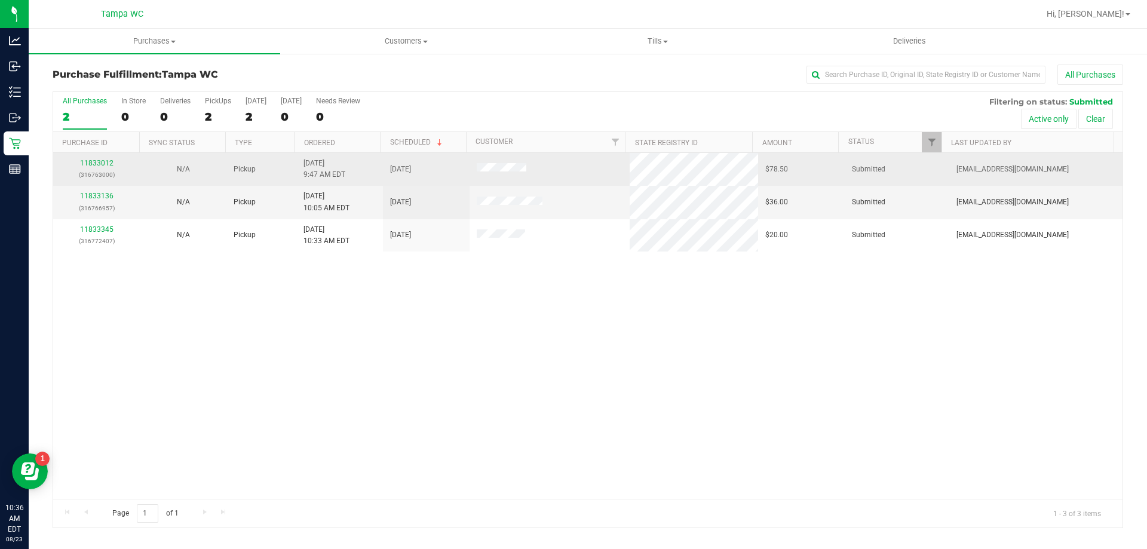
click at [95, 158] on div "11833012 (316763000)" at bounding box center [96, 169] width 72 height 23
click at [94, 164] on link "11833012" at bounding box center [96, 163] width 33 height 8
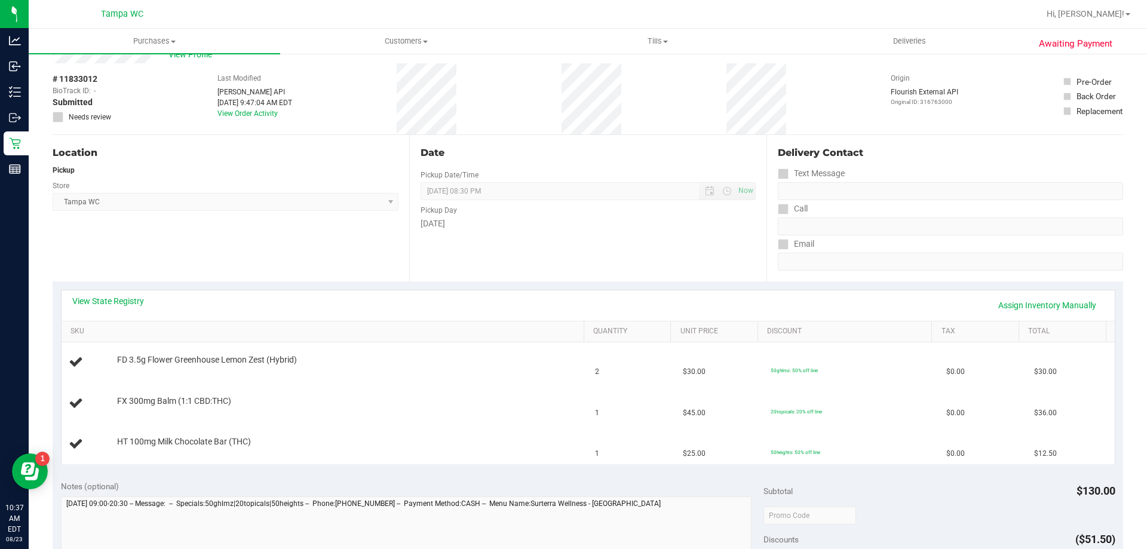
scroll to position [60, 0]
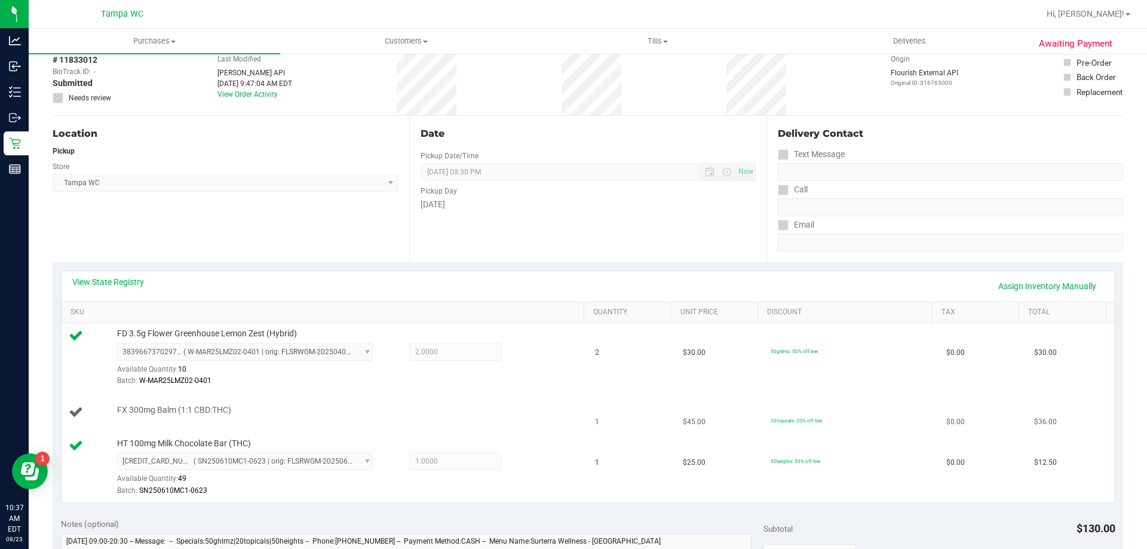
click at [533, 398] on td "FX 300mg Balm (1:1 CBD:THC)" at bounding box center [325, 412] width 527 height 41
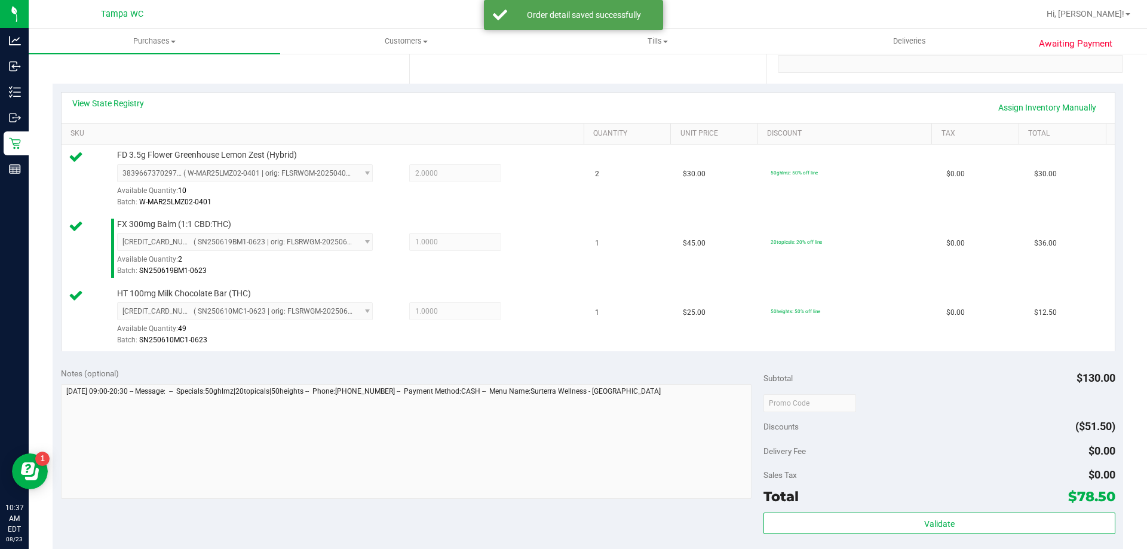
scroll to position [239, 0]
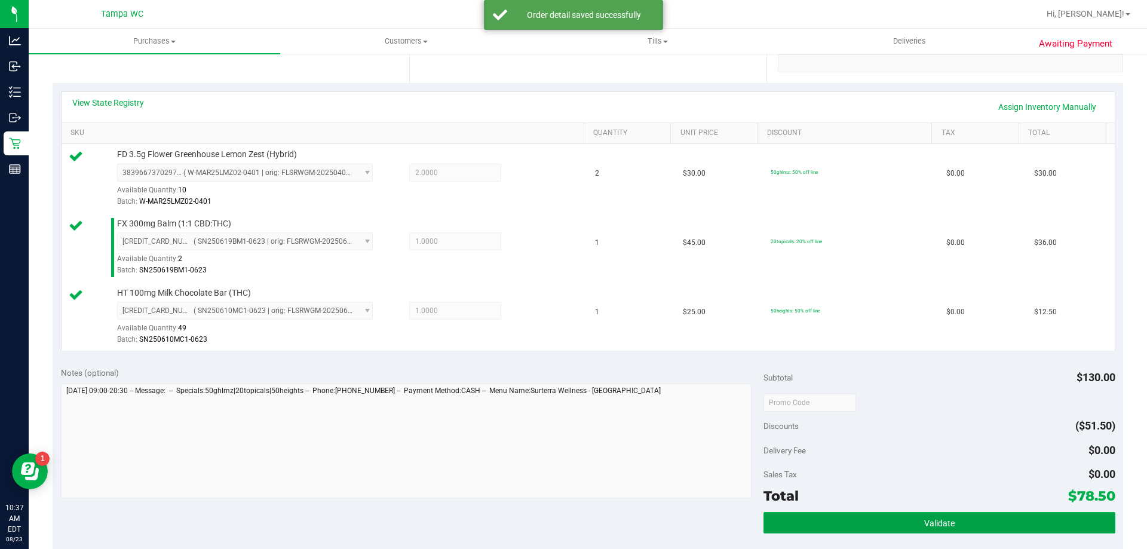
click at [1022, 526] on button "Validate" at bounding box center [938, 522] width 351 height 21
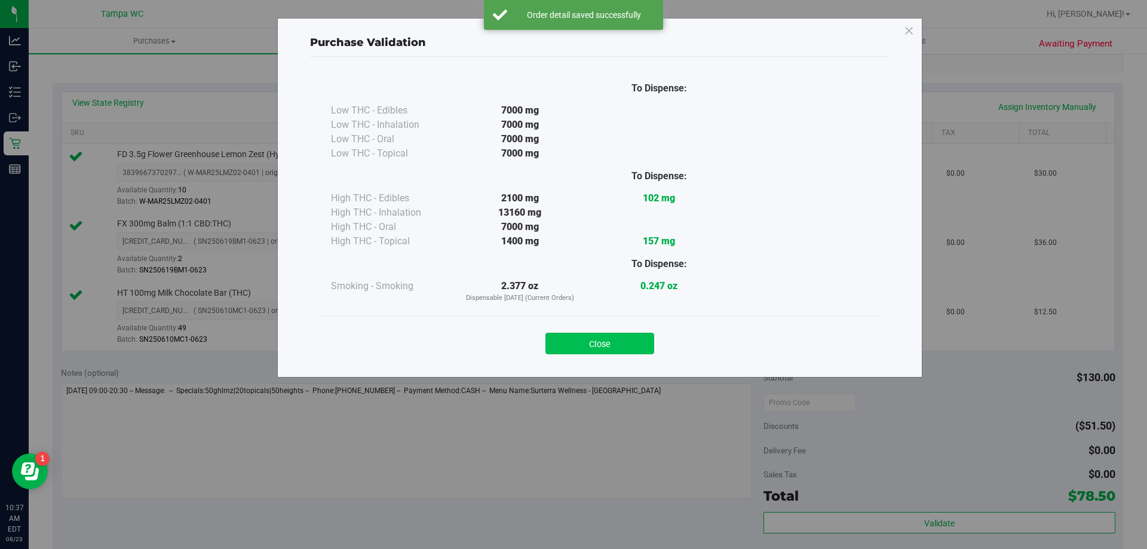
click at [589, 353] on button "Close" at bounding box center [599, 343] width 109 height 21
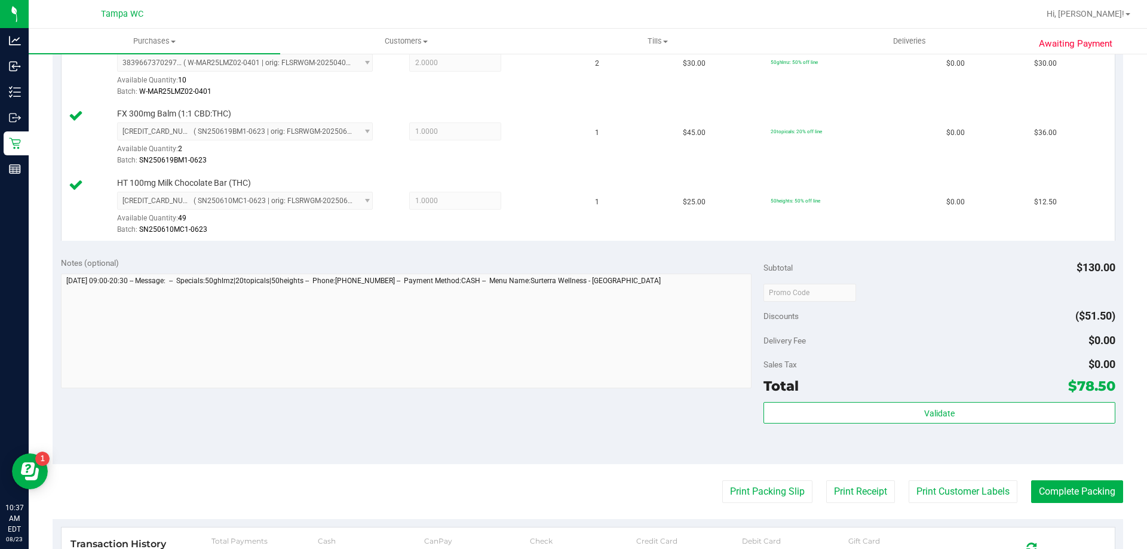
scroll to position [478, 0]
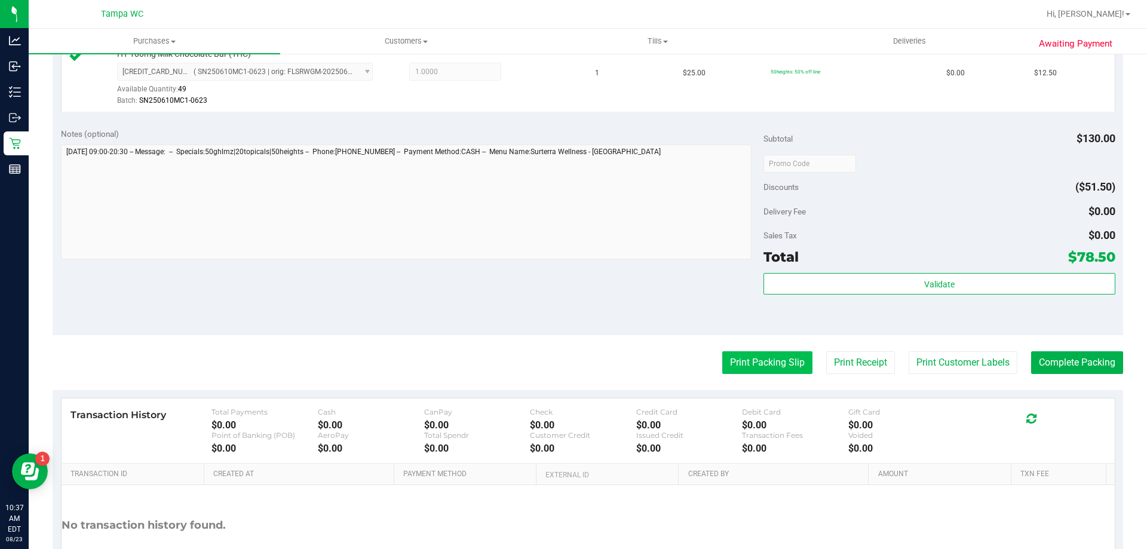
click at [774, 363] on button "Print Packing Slip" at bounding box center [767, 362] width 90 height 23
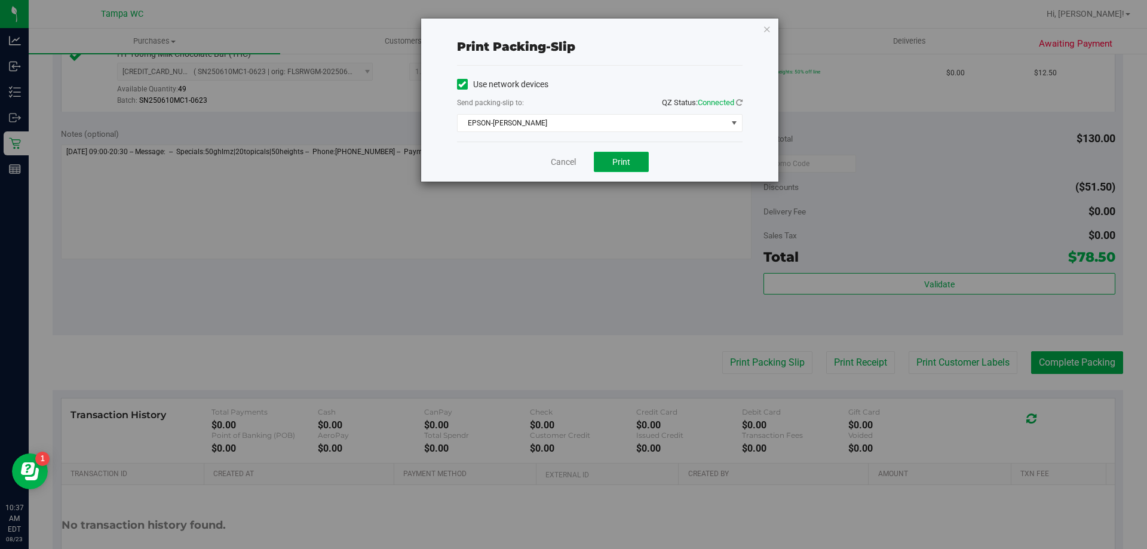
click at [635, 168] on button "Print" at bounding box center [621, 162] width 55 height 20
click at [565, 166] on link "Cancel" at bounding box center [563, 162] width 25 height 13
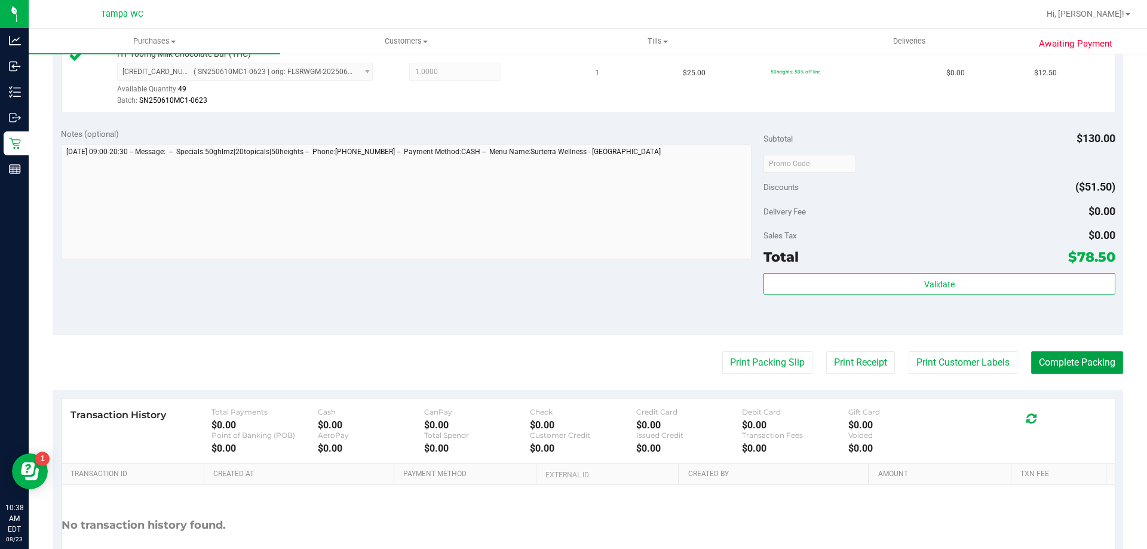
click at [1083, 359] on button "Complete Packing" at bounding box center [1077, 362] width 92 height 23
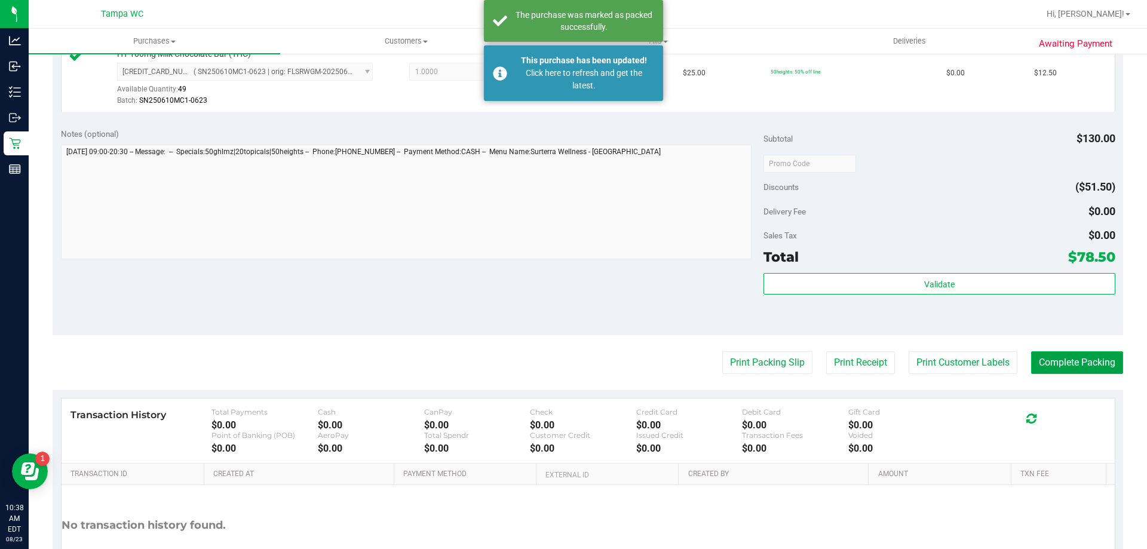
click at [1062, 364] on button "Complete Packing" at bounding box center [1077, 362] width 92 height 23
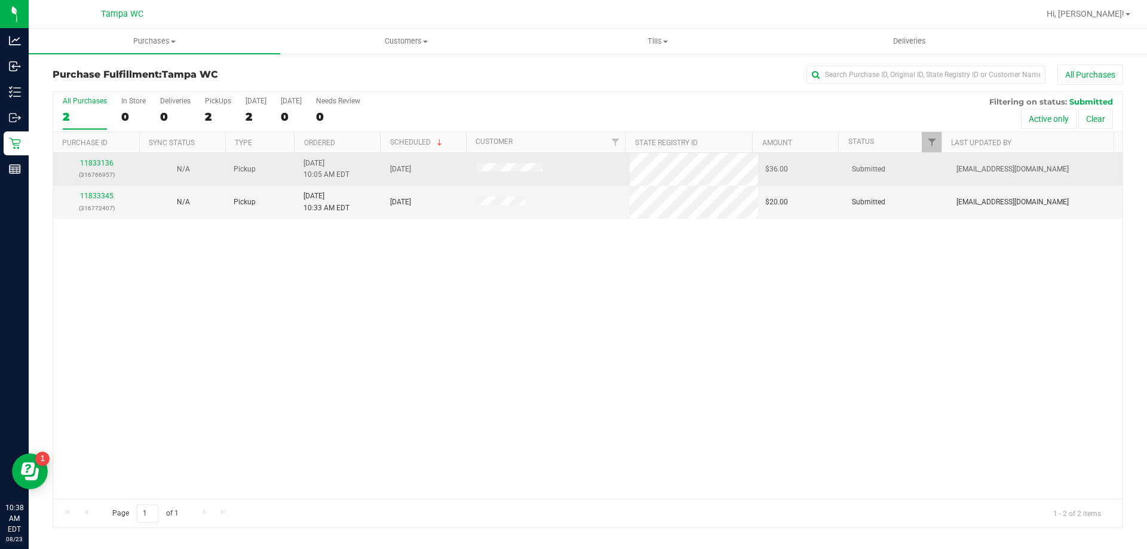
click at [92, 158] on div "11833136 (316766957)" at bounding box center [96, 169] width 72 height 23
click at [102, 165] on link "11833136" at bounding box center [96, 163] width 33 height 8
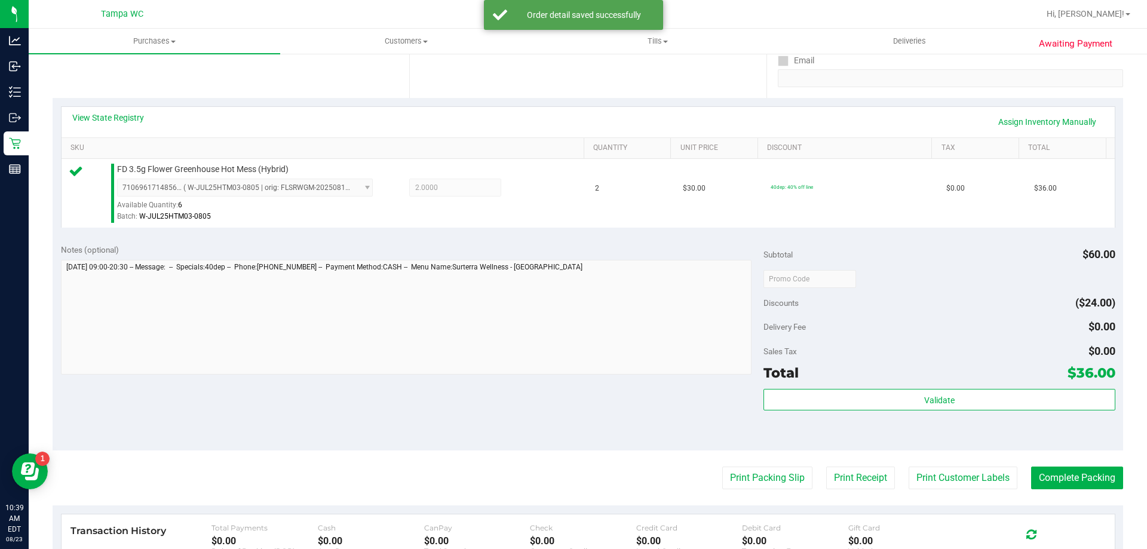
scroll to position [239, 0]
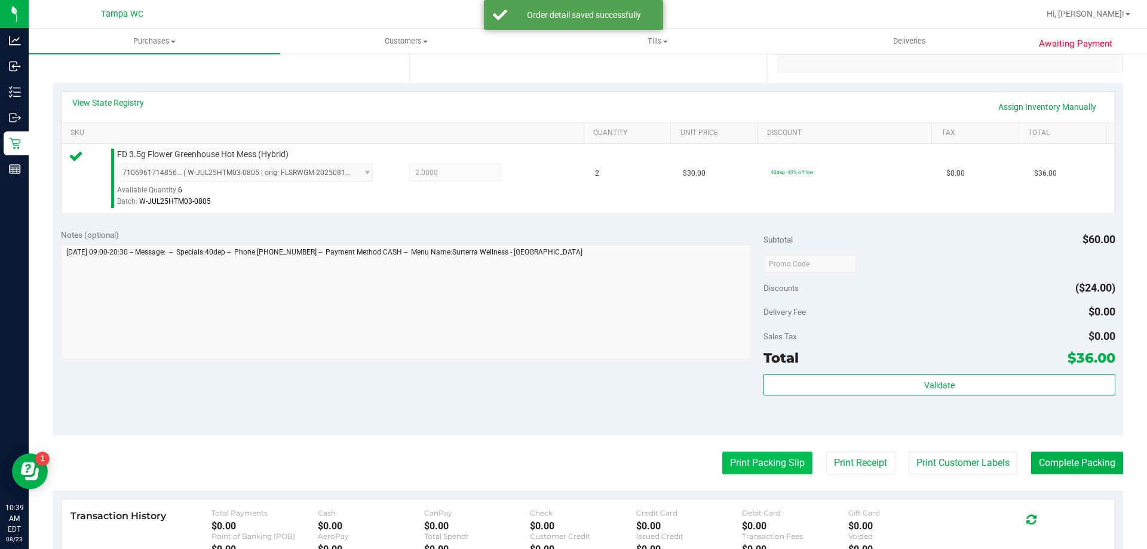
drag, startPoint x: 757, startPoint y: 477, endPoint x: 761, endPoint y: 453, distance: 24.2
click at [757, 475] on purchase-details "Back Edit Purchase Cancel Purchase View Profile # 11833136 BioTrack ID: - Submi…" at bounding box center [588, 270] width 1070 height 888
click at [761, 450] on purchase-details "Back Edit Purchase Cancel Purchase View Profile # 11833136 BioTrack ID: - Submi…" at bounding box center [588, 270] width 1070 height 888
click at [755, 465] on button "Print Packing Slip" at bounding box center [767, 462] width 90 height 23
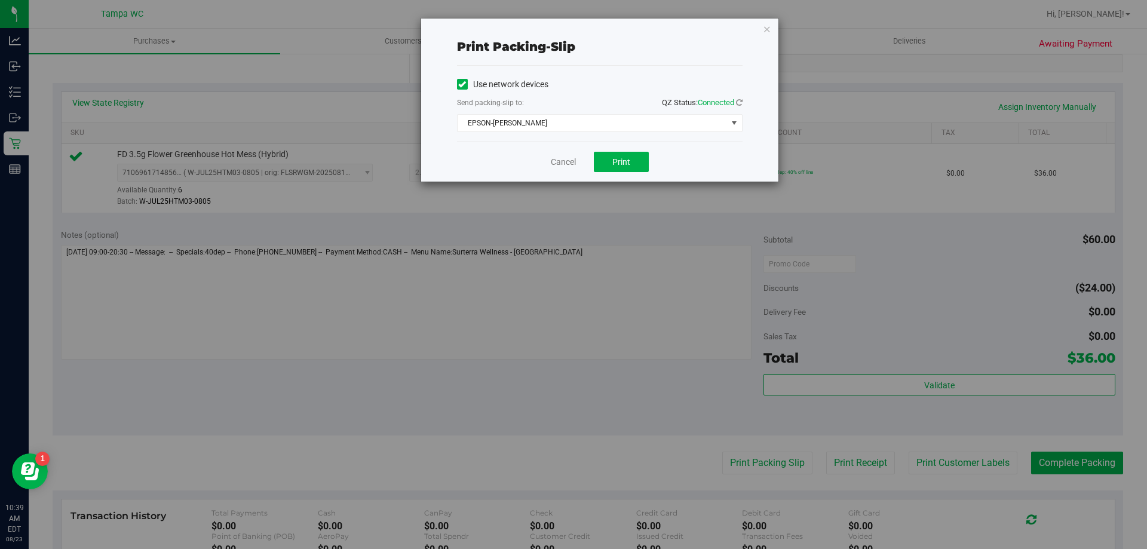
click at [615, 186] on div "Print packing-slip Use network devices Send packing-slip to: QZ Status: Connect…" at bounding box center [577, 274] width 1155 height 549
click at [630, 167] on button "Print" at bounding box center [621, 162] width 55 height 20
click at [764, 33] on icon "button" at bounding box center [767, 28] width 8 height 14
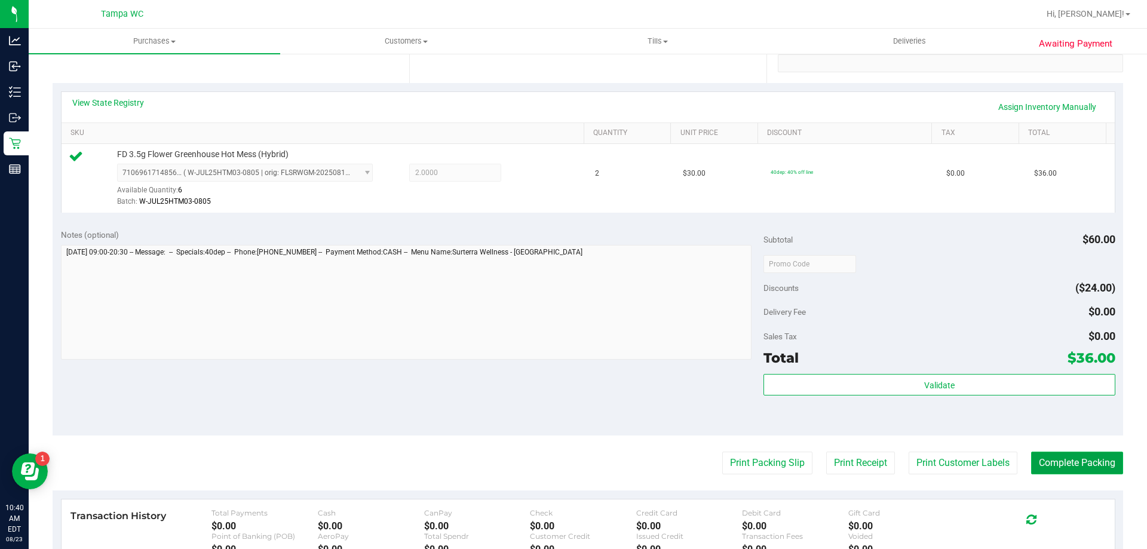
click at [1046, 466] on button "Complete Packing" at bounding box center [1077, 462] width 92 height 23
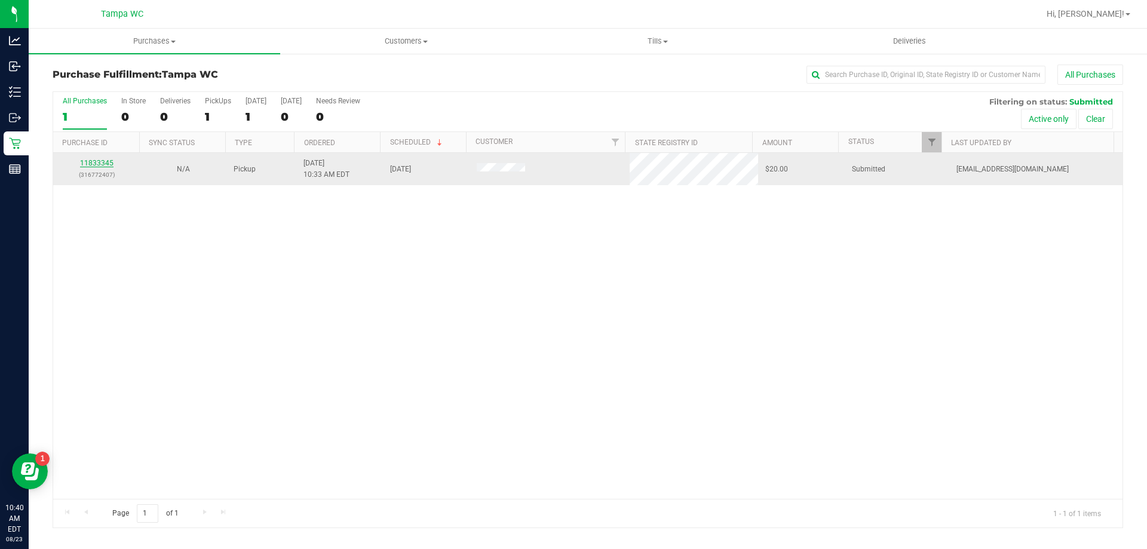
click at [96, 164] on link "11833345" at bounding box center [96, 163] width 33 height 8
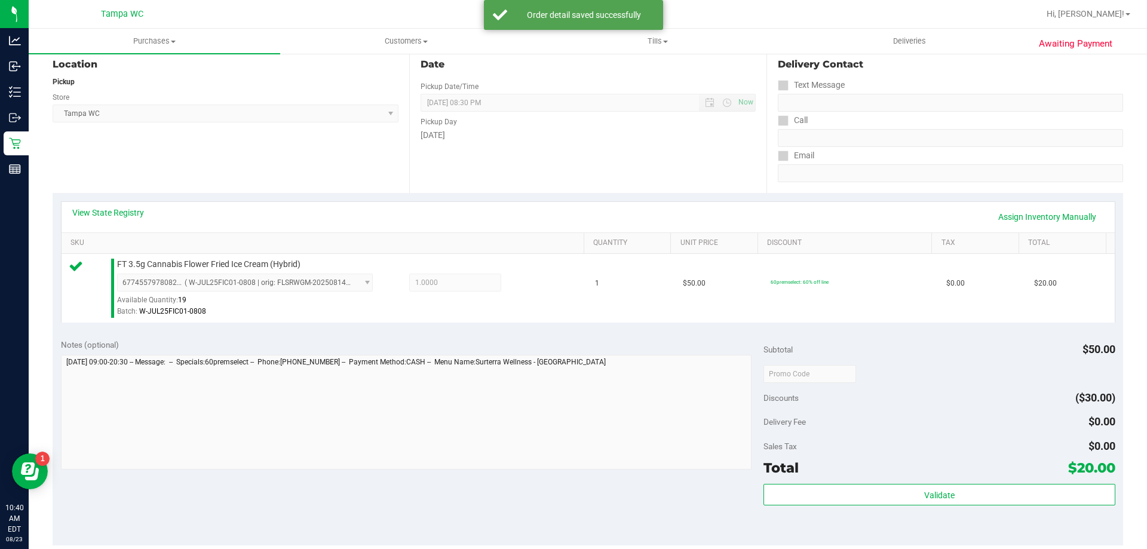
scroll to position [239, 0]
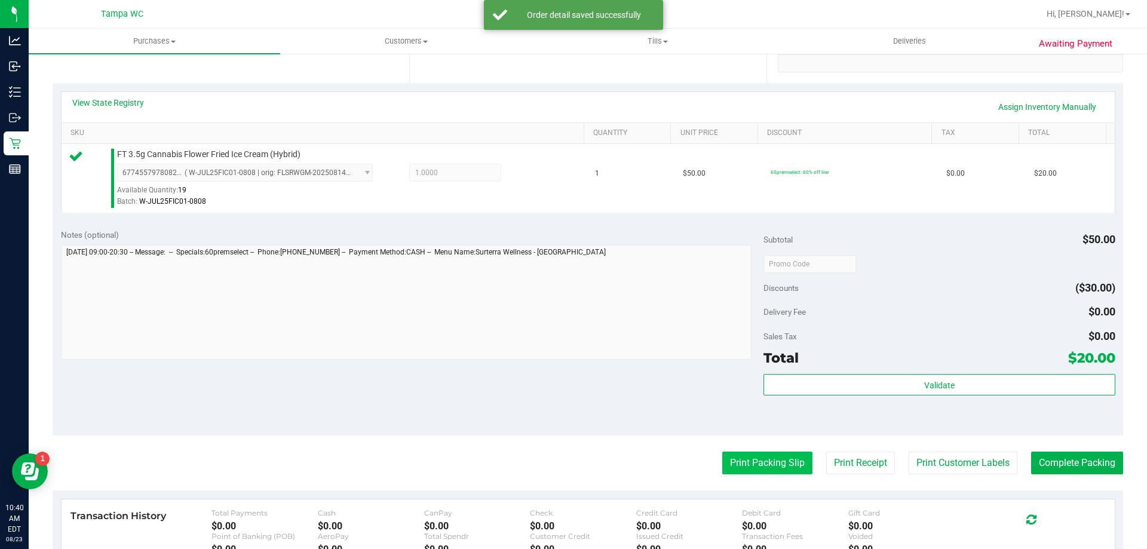
click at [780, 472] on button "Print Packing Slip" at bounding box center [767, 462] width 90 height 23
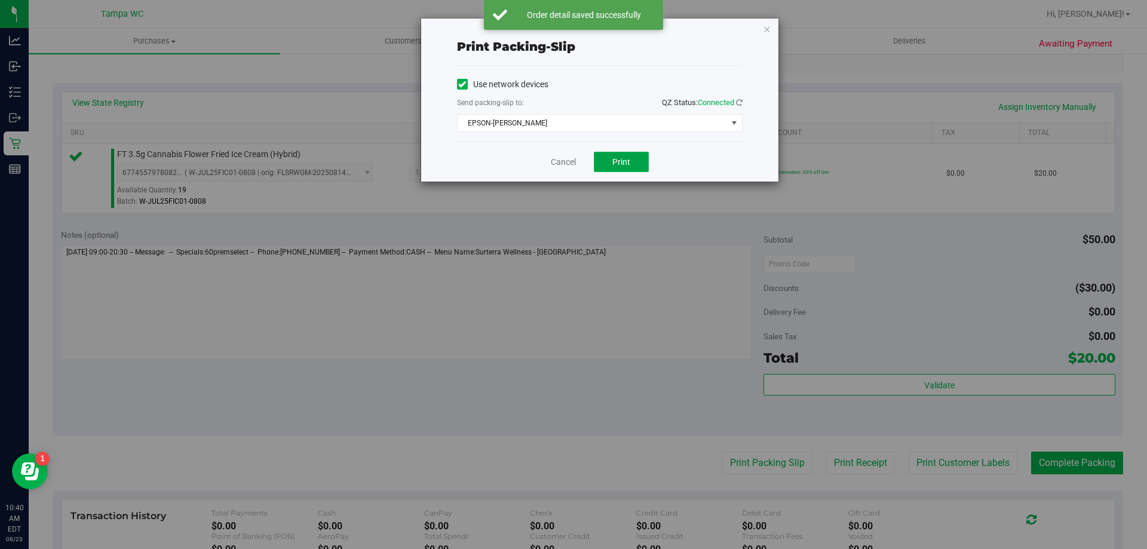
click at [627, 168] on button "Print" at bounding box center [621, 162] width 55 height 20
click at [566, 167] on link "Cancel" at bounding box center [563, 162] width 25 height 13
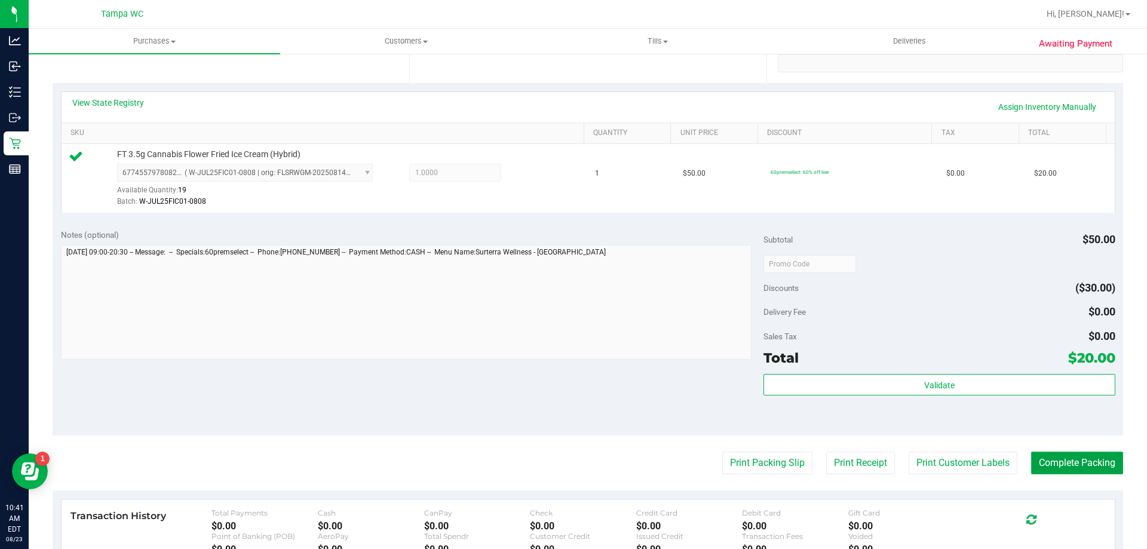
click at [1059, 463] on button "Complete Packing" at bounding box center [1077, 462] width 92 height 23
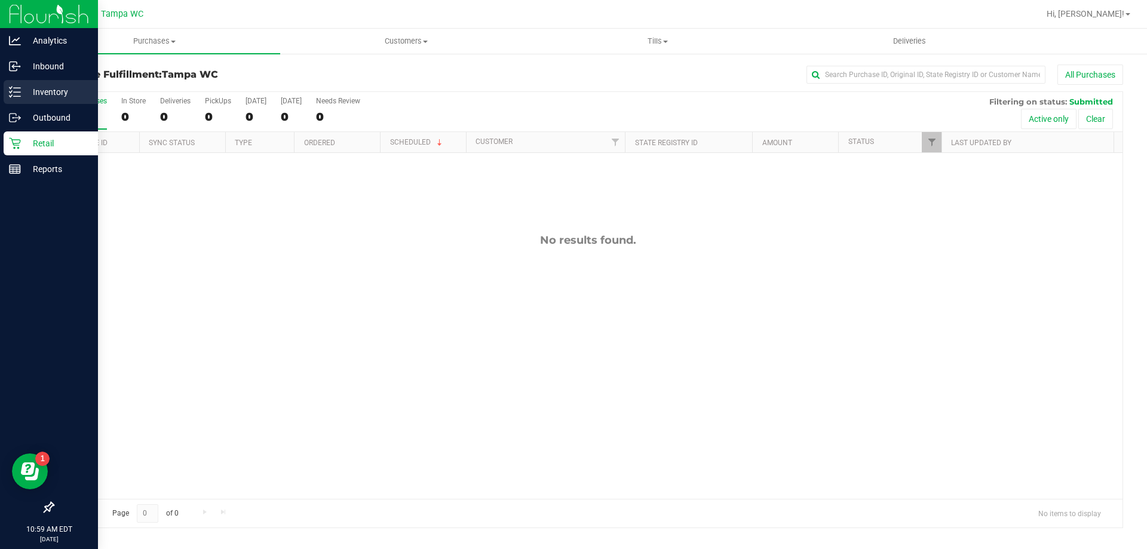
click at [39, 98] on p "Inventory" at bounding box center [57, 92] width 72 height 14
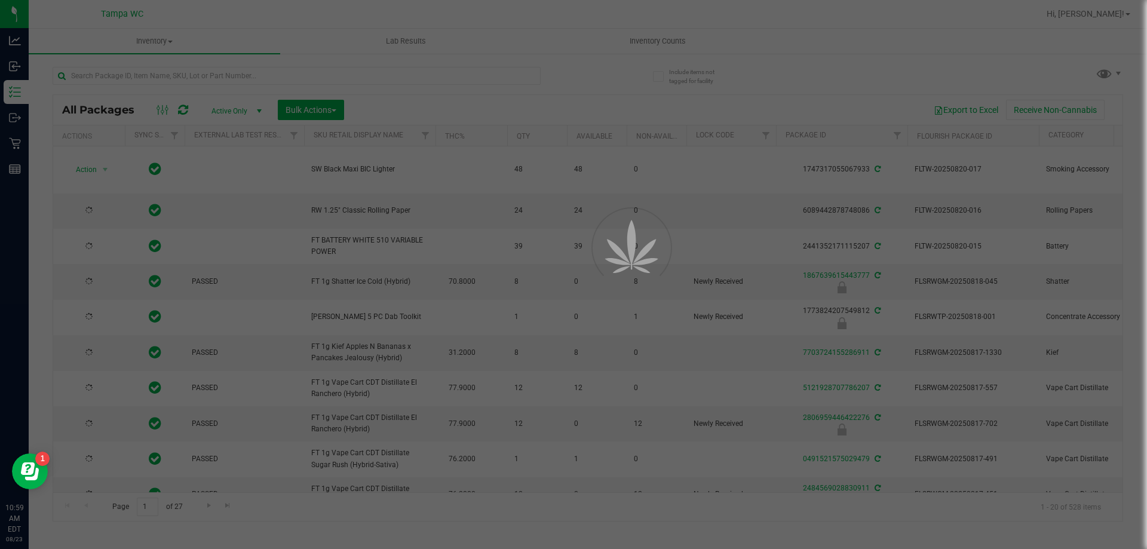
click at [299, 75] on div at bounding box center [573, 274] width 1147 height 549
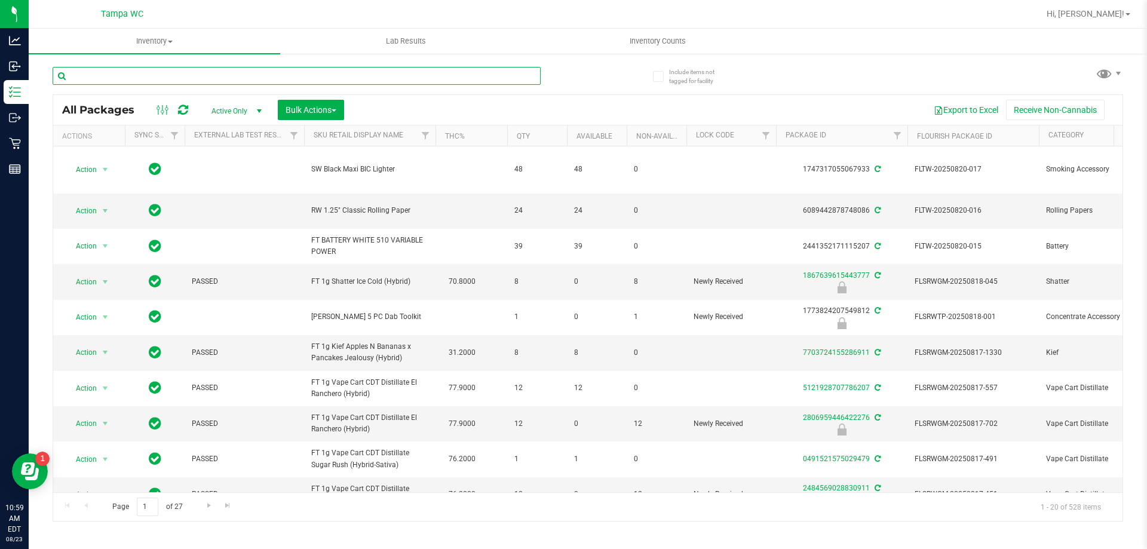
click at [298, 75] on input "text" at bounding box center [297, 76] width 488 height 18
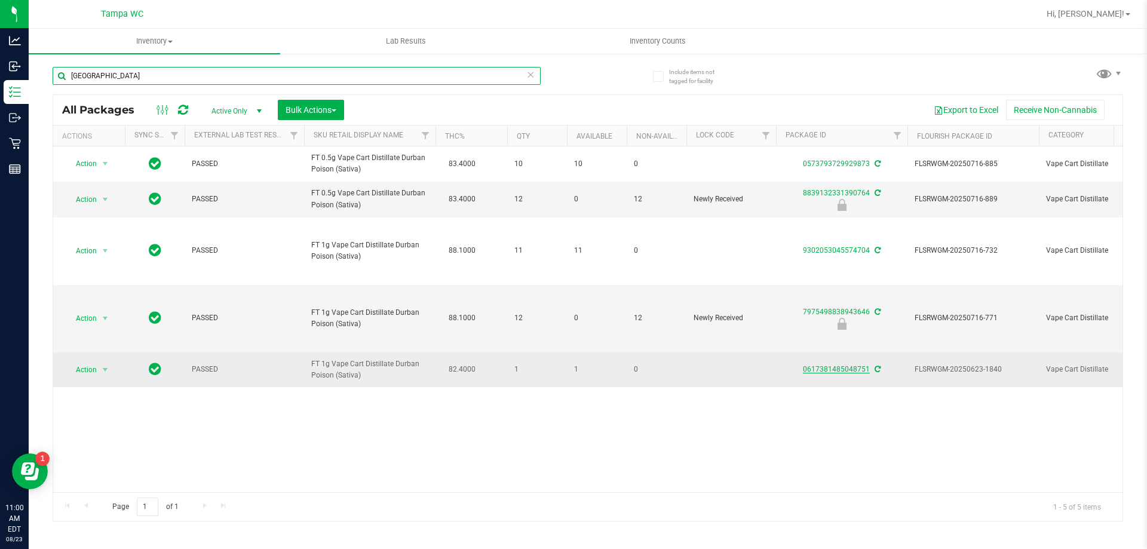
type input "[GEOGRAPHIC_DATA]"
click at [841, 371] on link "0617381485048751" at bounding box center [836, 369] width 67 height 8
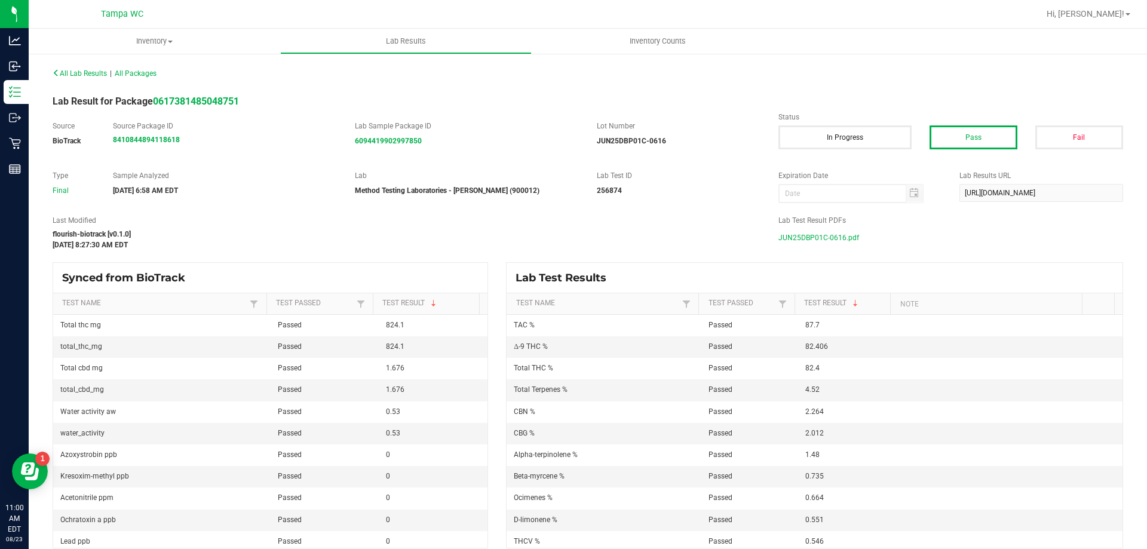
click at [810, 238] on span "JUN25DBP01C-0616.pdf" at bounding box center [818, 238] width 81 height 18
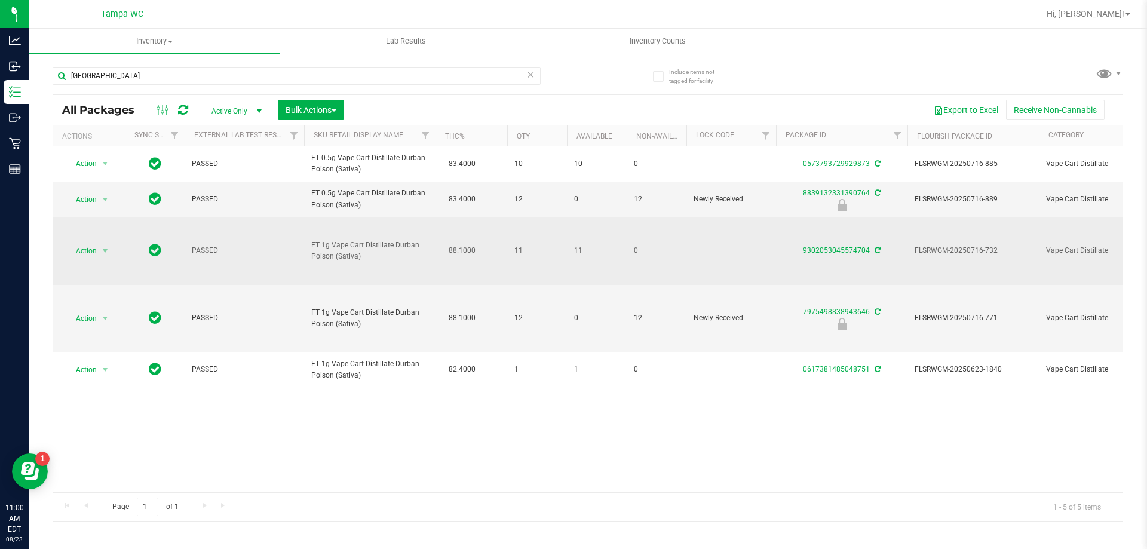
click at [832, 247] on link "9302053045574704" at bounding box center [836, 250] width 67 height 8
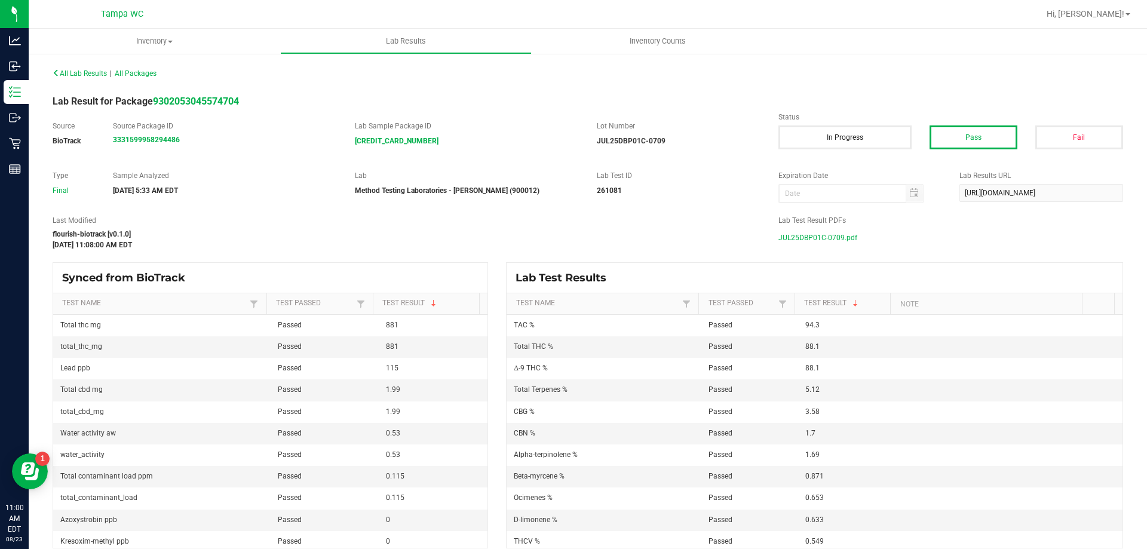
click at [809, 238] on span "JUL25DBP01C-0709.pdf" at bounding box center [817, 238] width 79 height 18
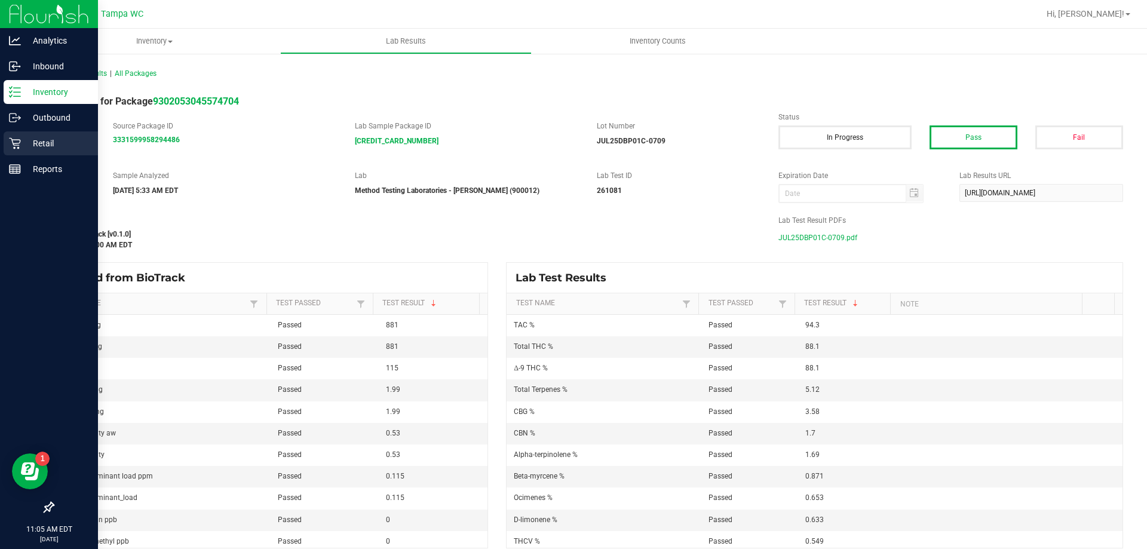
click at [27, 144] on p "Retail" at bounding box center [57, 143] width 72 height 14
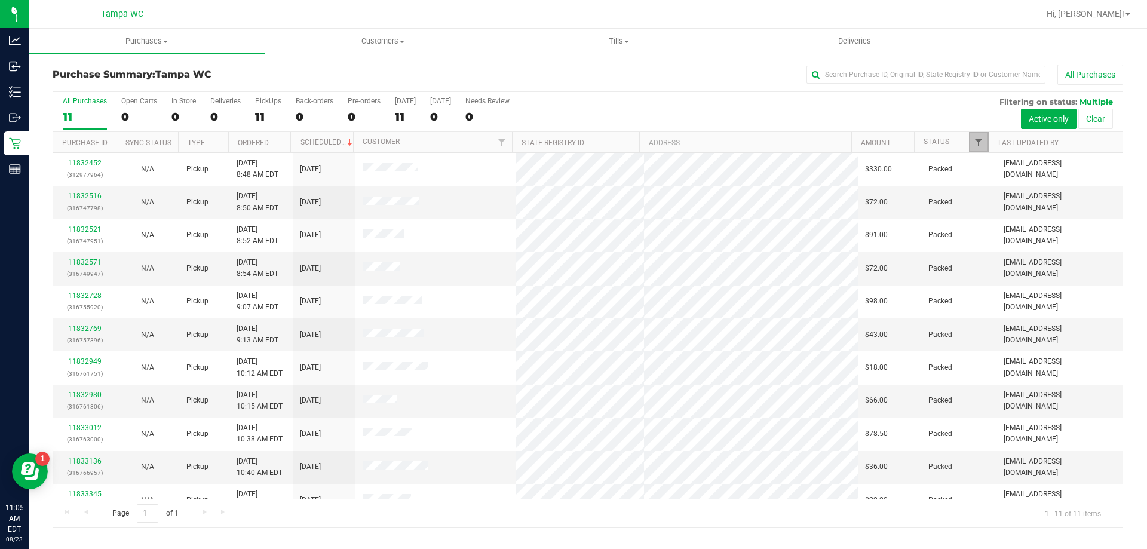
click at [979, 140] on span "Filter" at bounding box center [978, 142] width 10 height 10
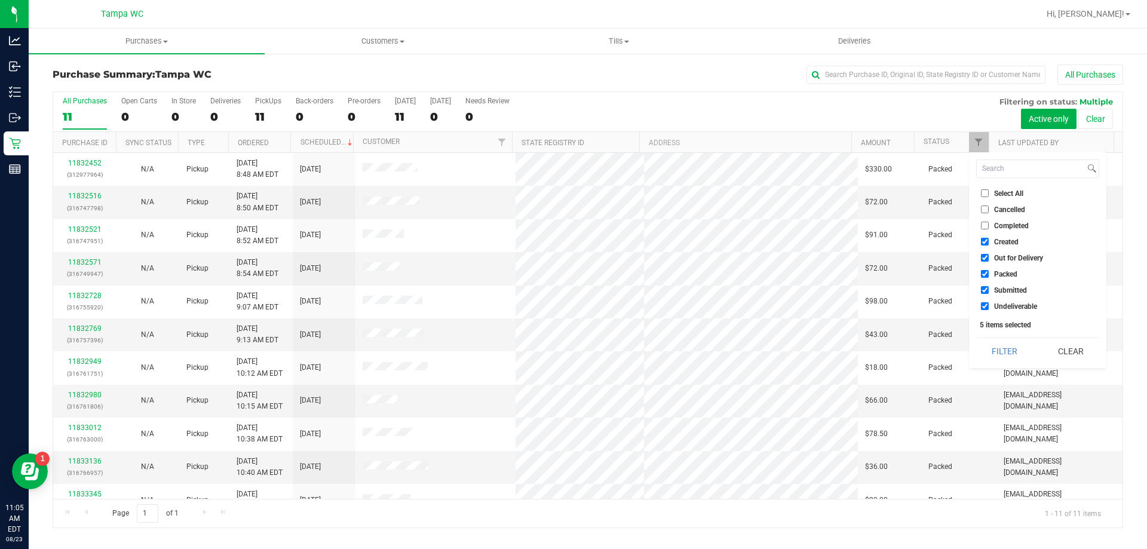
click at [984, 275] on input "Packed" at bounding box center [985, 274] width 8 height 8
checkbox input "false"
click at [982, 257] on input "Out for Delivery" at bounding box center [985, 258] width 8 height 8
checkbox input "false"
click at [985, 240] on input "Created" at bounding box center [985, 242] width 8 height 8
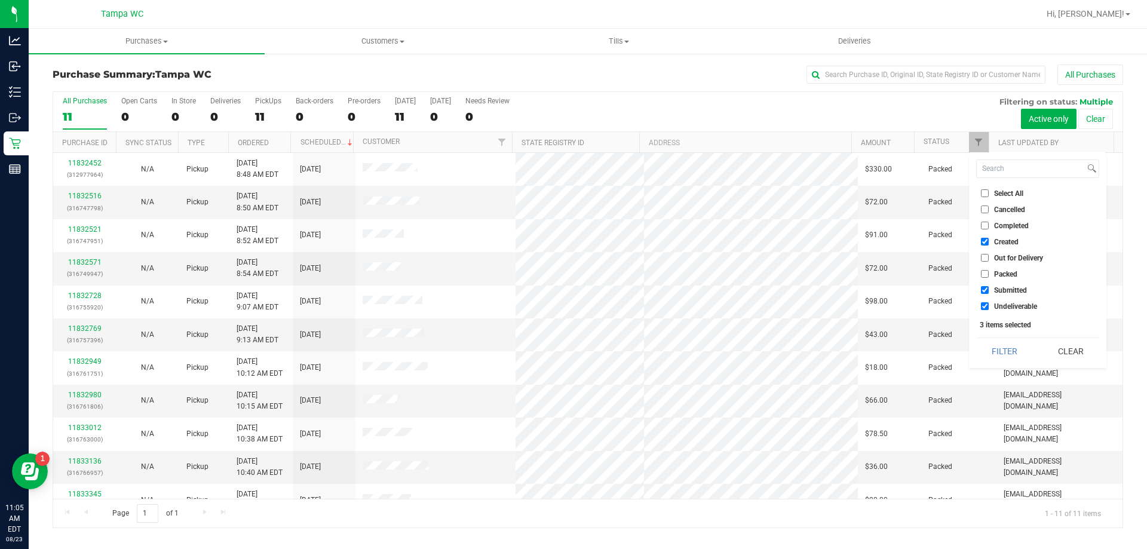
checkbox input "false"
click at [989, 314] on div "Select All Cancelled Completed Created Out for Delivery Packed Submitted Undeli…" at bounding box center [1037, 260] width 137 height 216
click at [992, 307] on label "Undeliverable" at bounding box center [1009, 306] width 56 height 8
click at [988, 307] on input "Undeliverable" at bounding box center [985, 306] width 8 height 8
checkbox input "false"
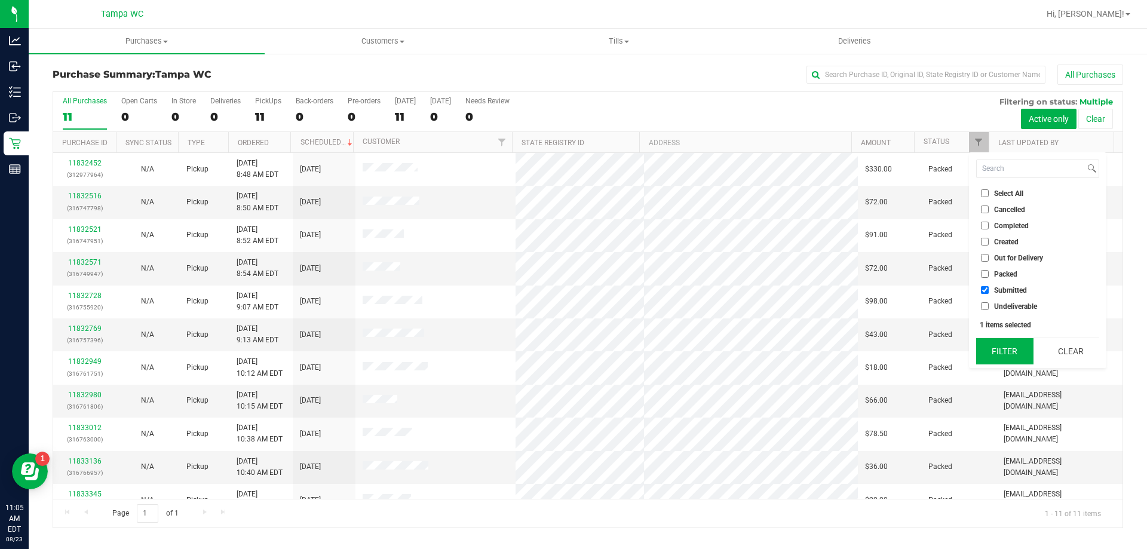
click at [1007, 343] on button "Filter" at bounding box center [1004, 351] width 57 height 26
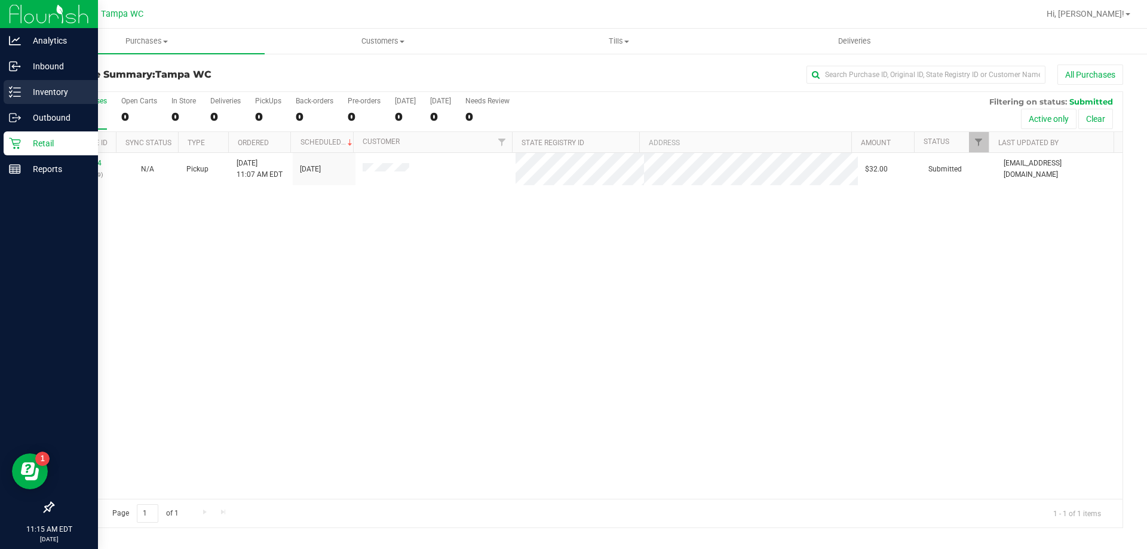
click at [21, 85] on p "Inventory" at bounding box center [57, 92] width 72 height 14
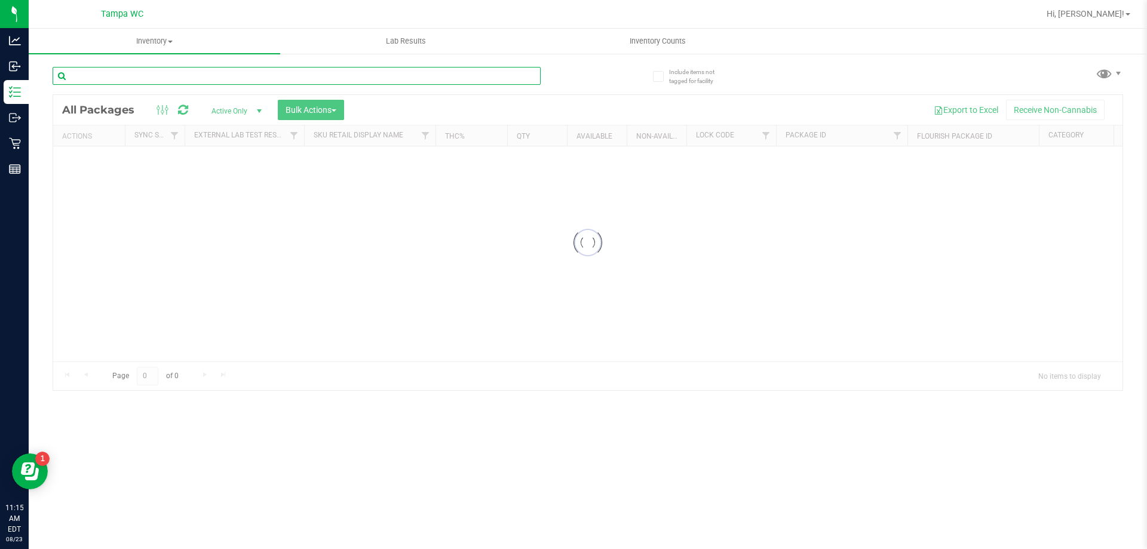
click at [125, 76] on div "Inventory All packages All inventory Waste log Create inventory Lab Results Inv…" at bounding box center [588, 289] width 1118 height 520
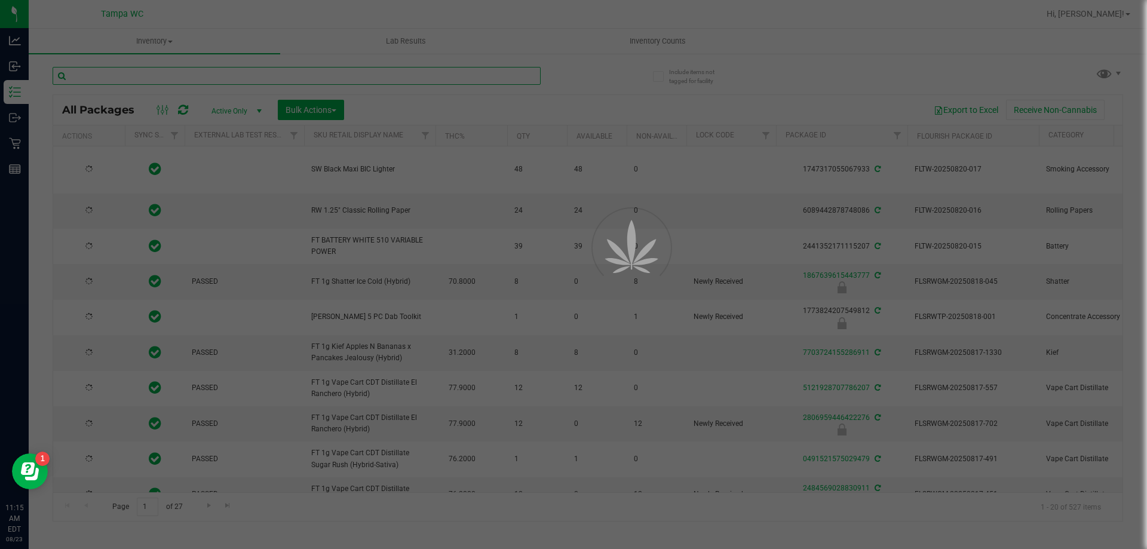
type input "[DATE]"
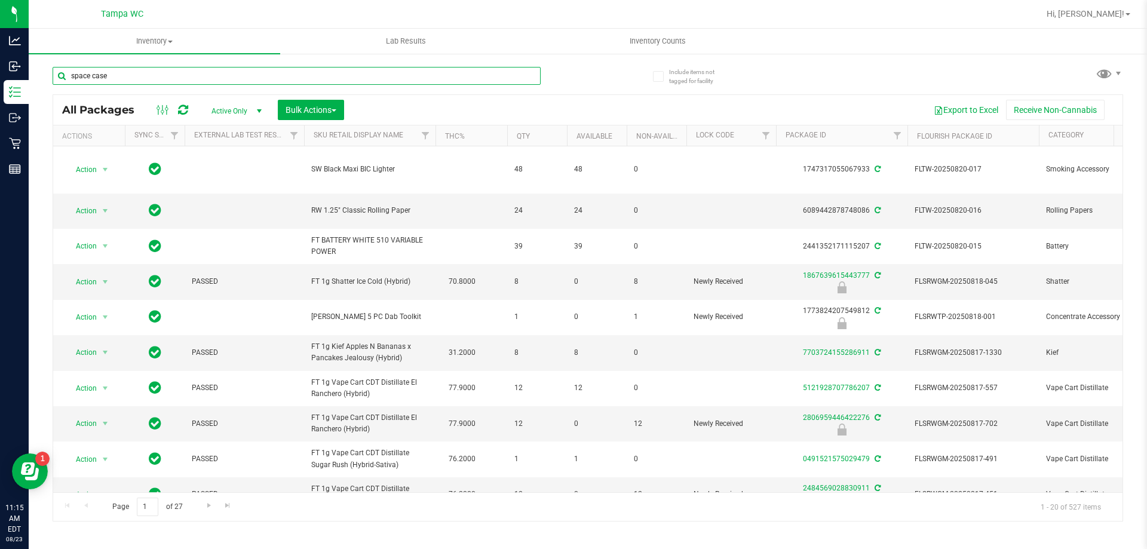
type input "space case"
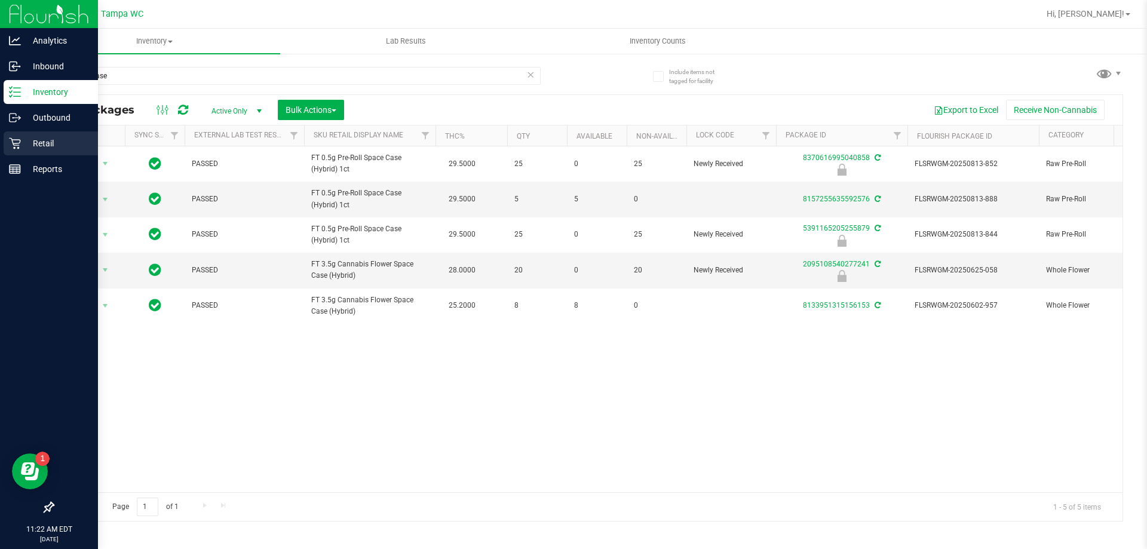
click at [17, 139] on icon at bounding box center [15, 143] width 12 height 12
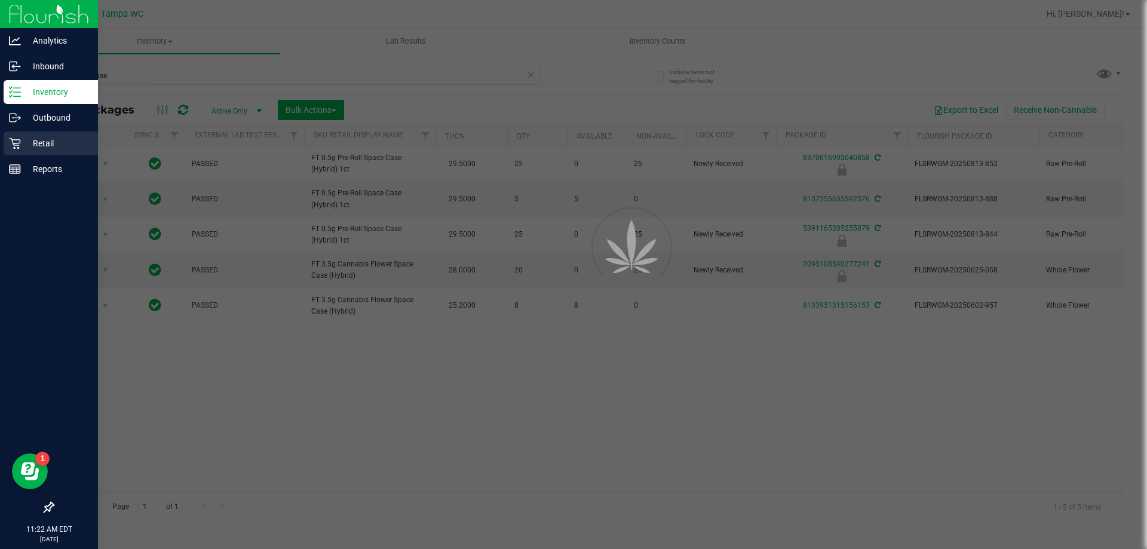
click at [19, 139] on icon at bounding box center [15, 143] width 12 height 12
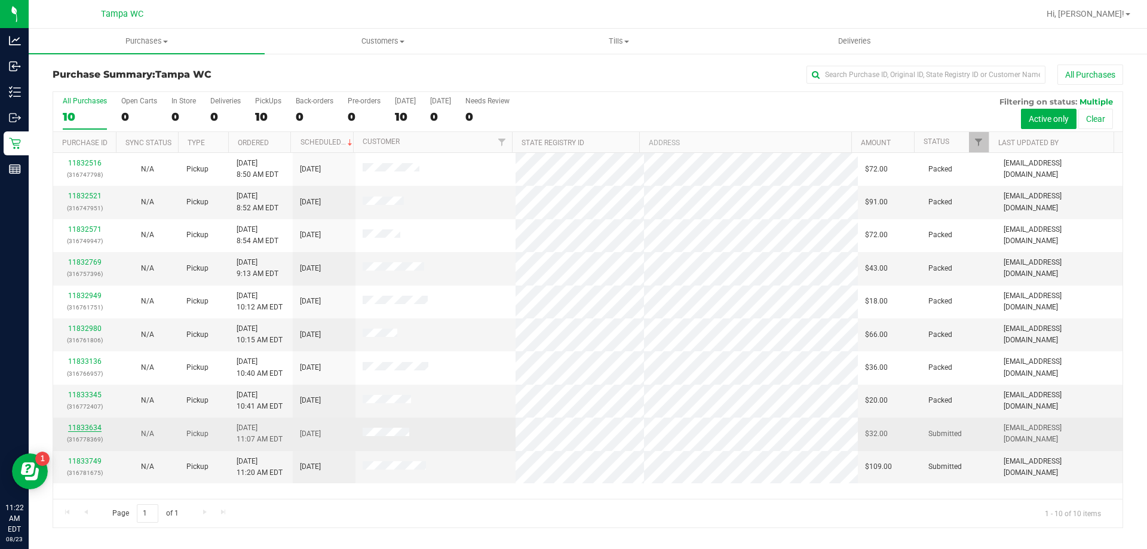
click at [78, 426] on link "11833634" at bounding box center [84, 427] width 33 height 8
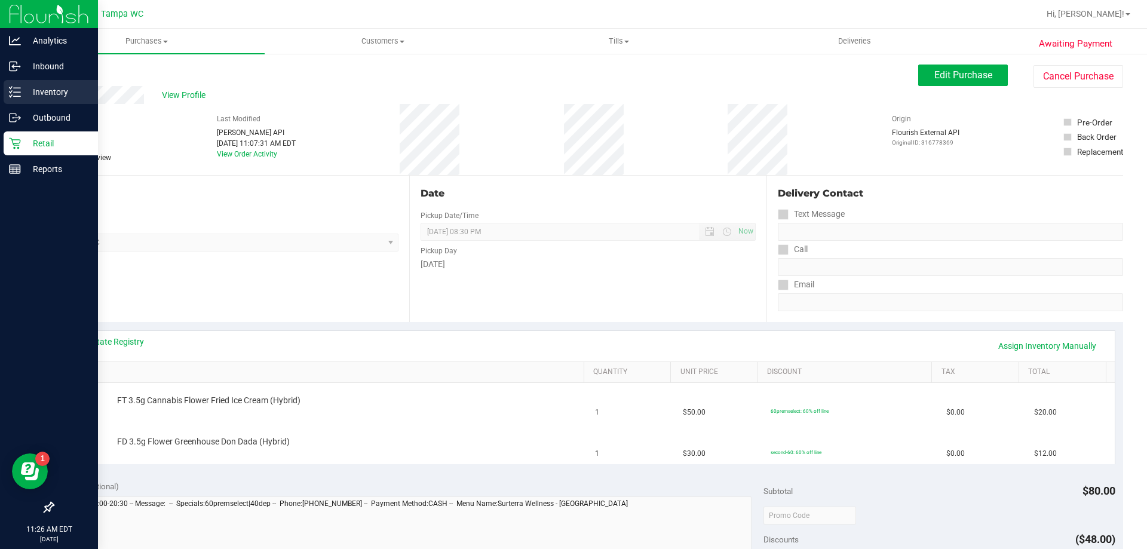
click at [35, 90] on p "Inventory" at bounding box center [57, 92] width 72 height 14
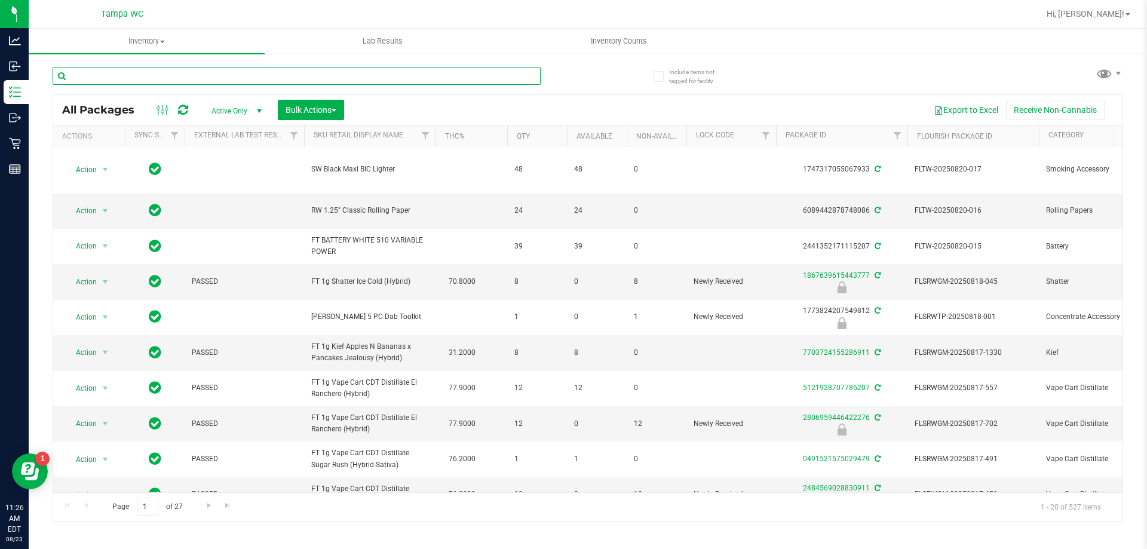
click at [300, 69] on input "text" at bounding box center [297, 76] width 488 height 18
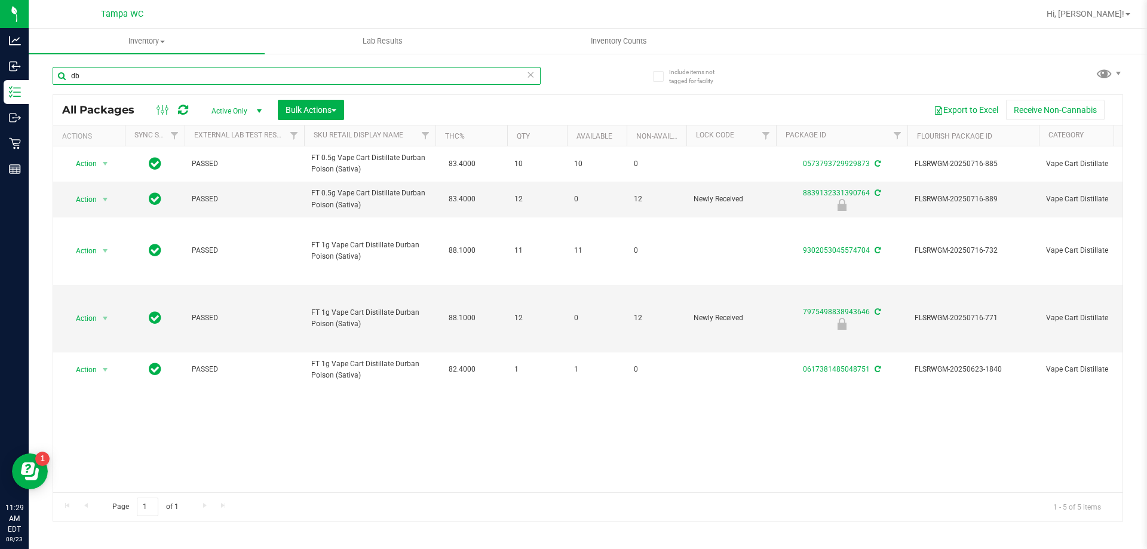
type input "d"
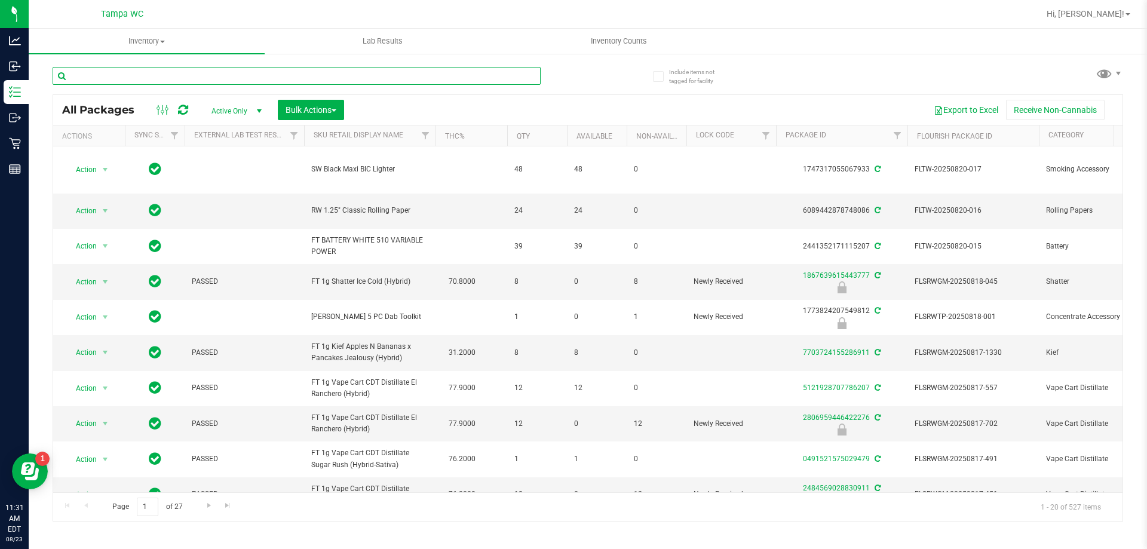
click at [293, 79] on input "text" at bounding box center [297, 76] width 488 height 18
type input "space case"
